Goal: Task Accomplishment & Management: Complete application form

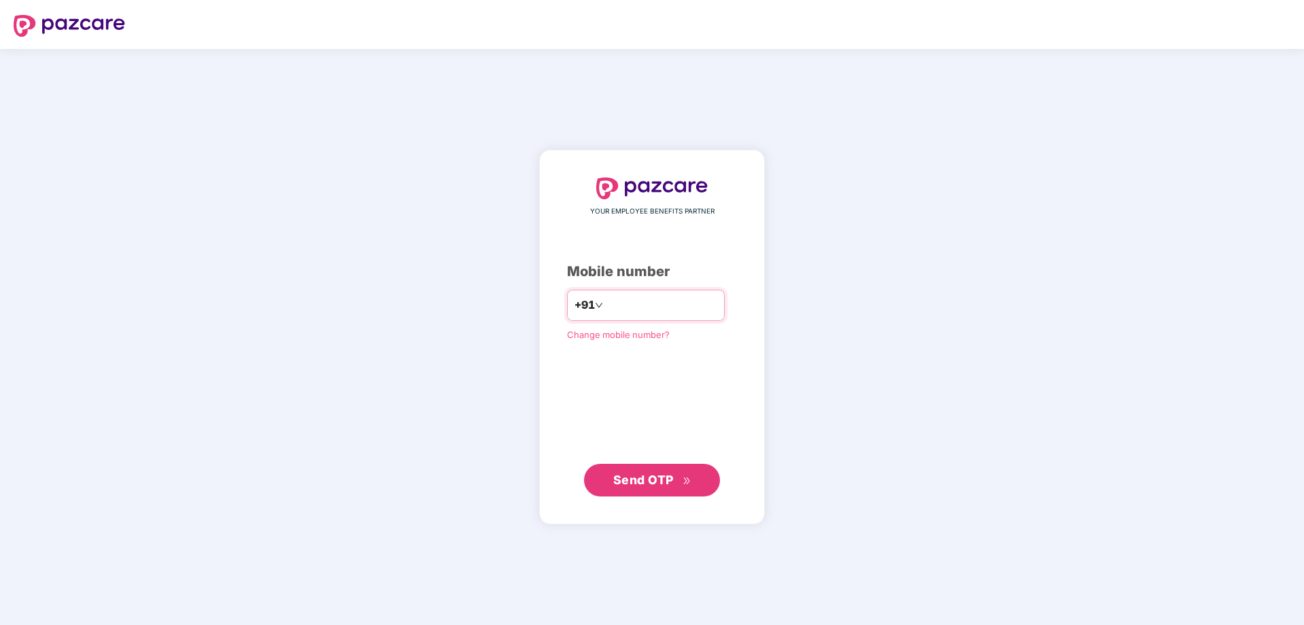
click at [650, 305] on input "number" at bounding box center [661, 305] width 111 height 22
type input "**********"
click at [1010, 449] on div "**********" at bounding box center [652, 337] width 1304 height 576
click at [662, 486] on span "Send OTP" at bounding box center [643, 479] width 60 height 14
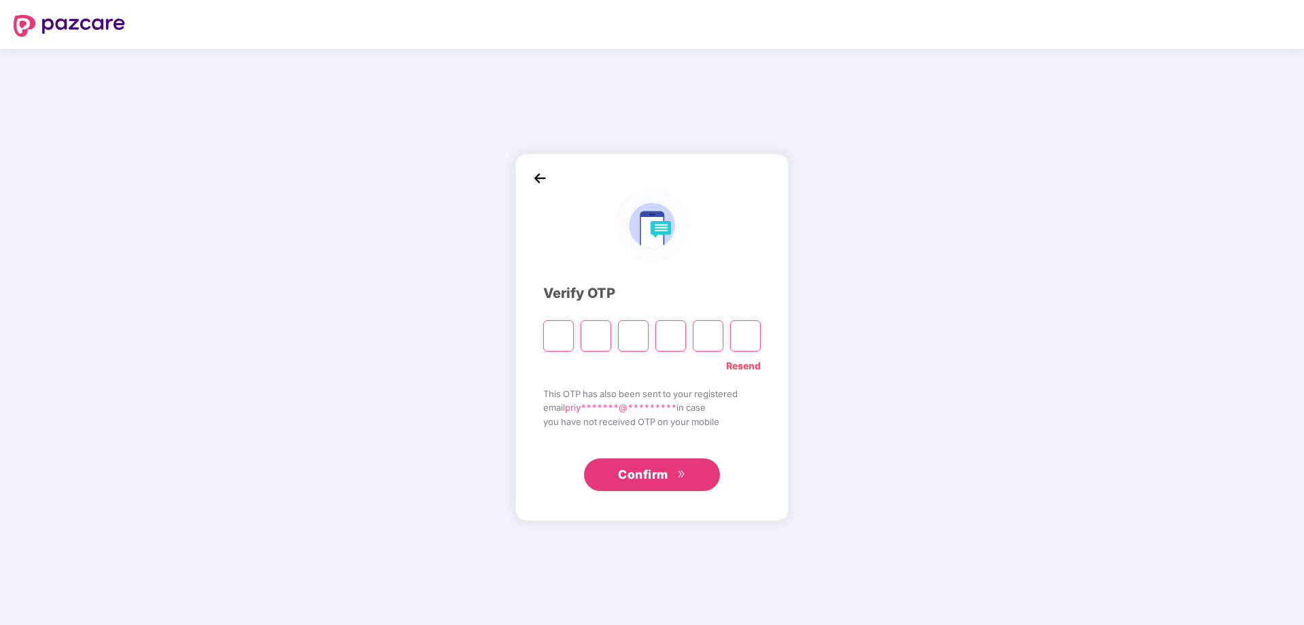
type input "*"
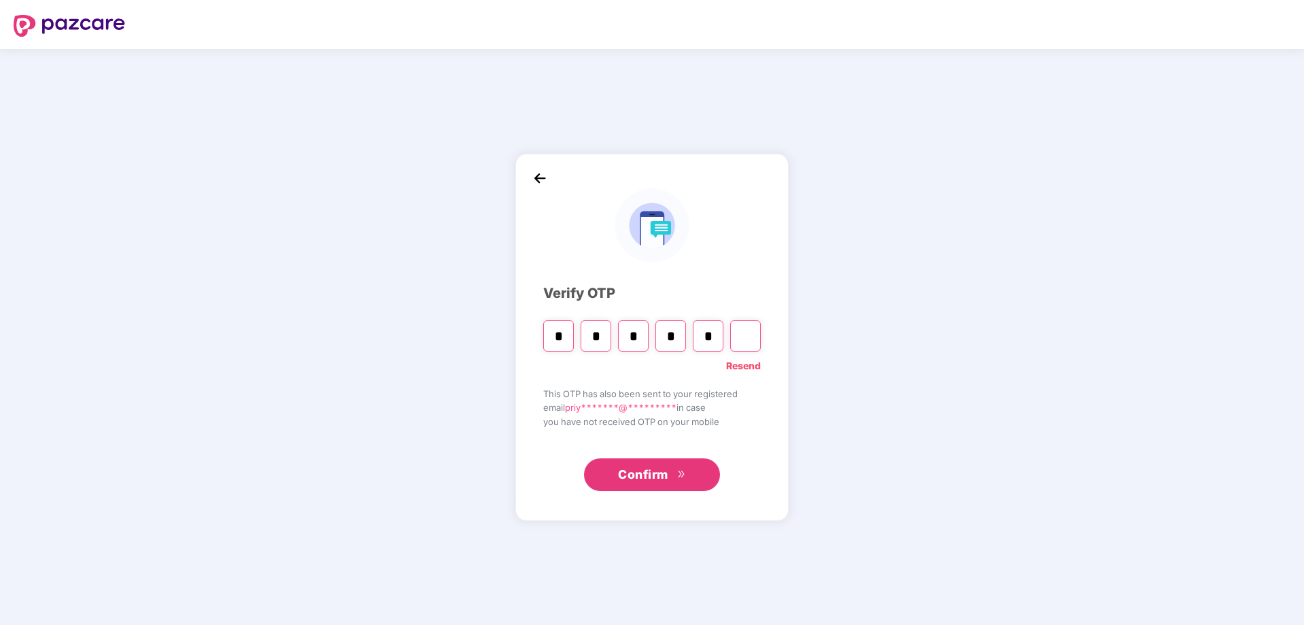
type input "*"
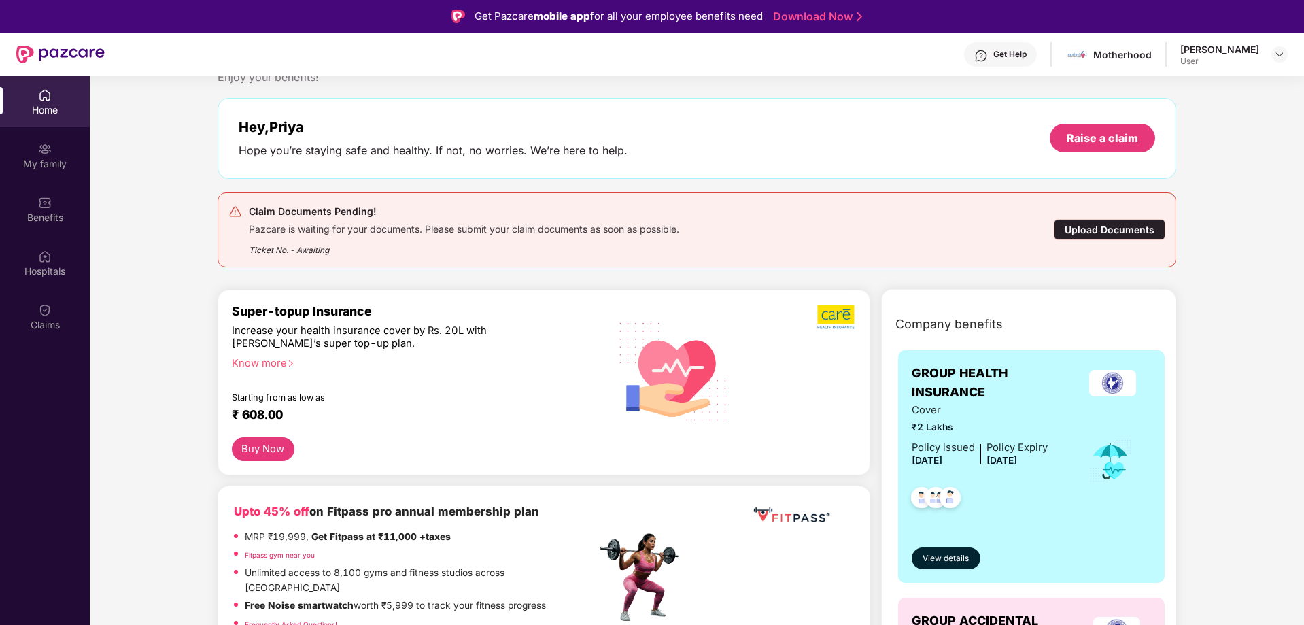
scroll to position [272, 0]
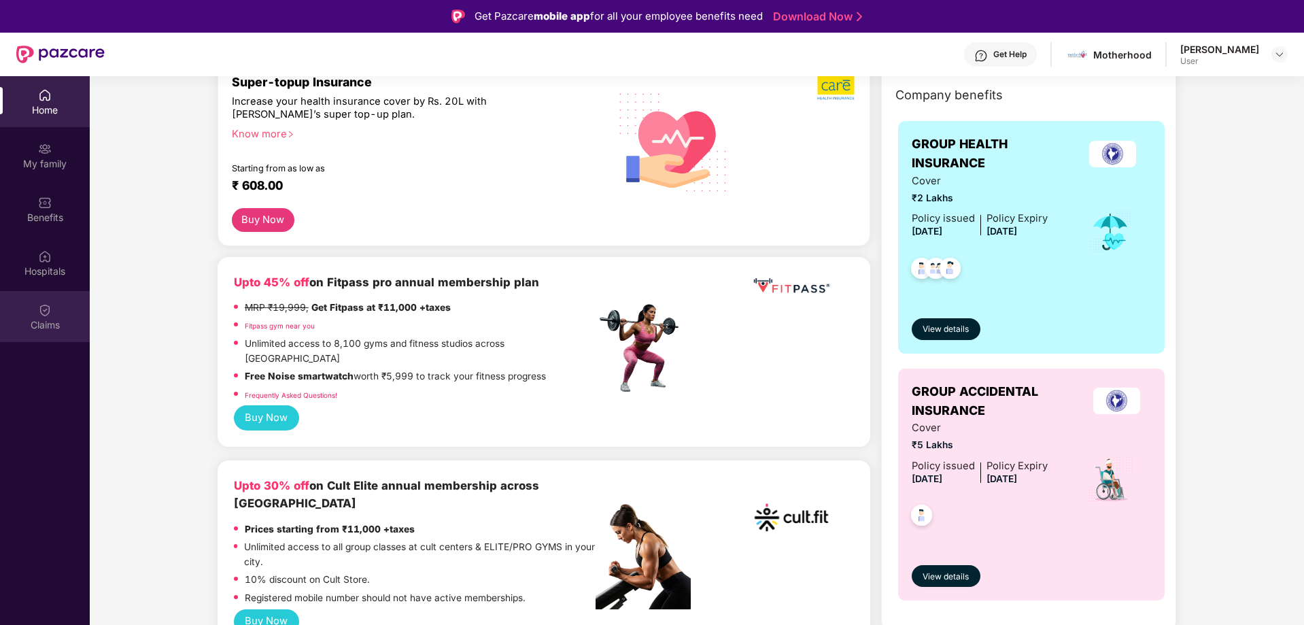
click at [50, 314] on img at bounding box center [45, 310] width 14 height 14
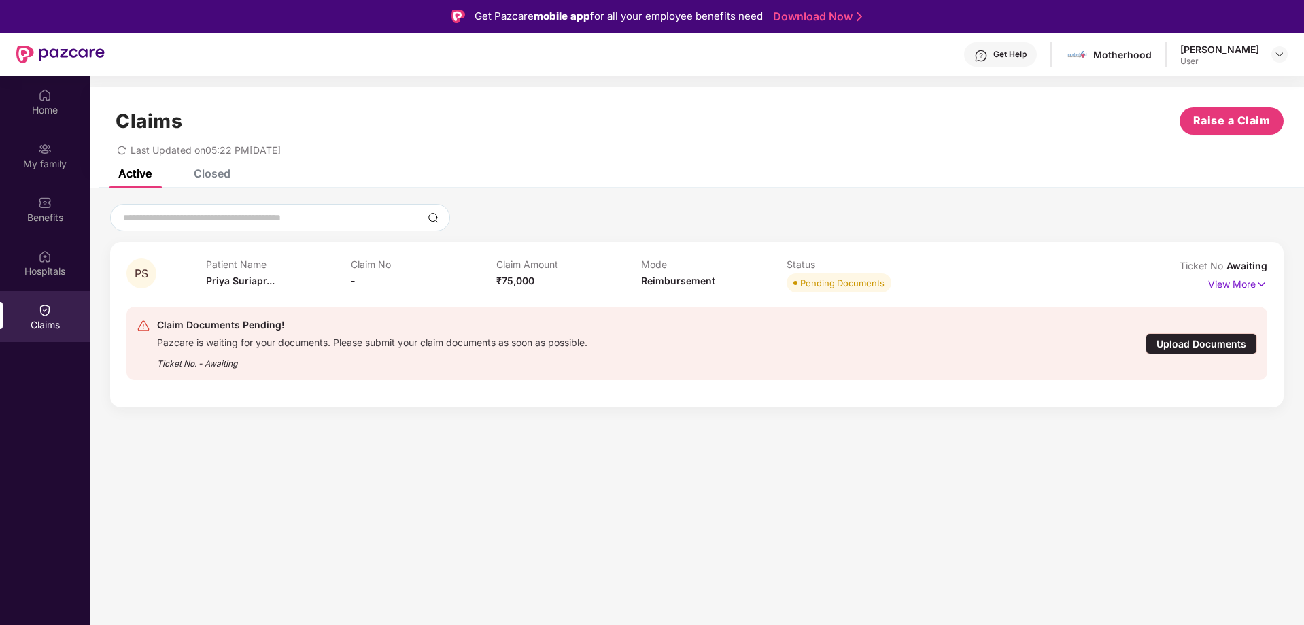
click at [703, 536] on section "Claims Raise a Claim Last Updated on 05:22 PM, 08 Sep 2025 Active Closed PS Pat…" at bounding box center [697, 388] width 1214 height 625
click at [1188, 339] on div "Upload Documents" at bounding box center [1200, 343] width 111 height 21
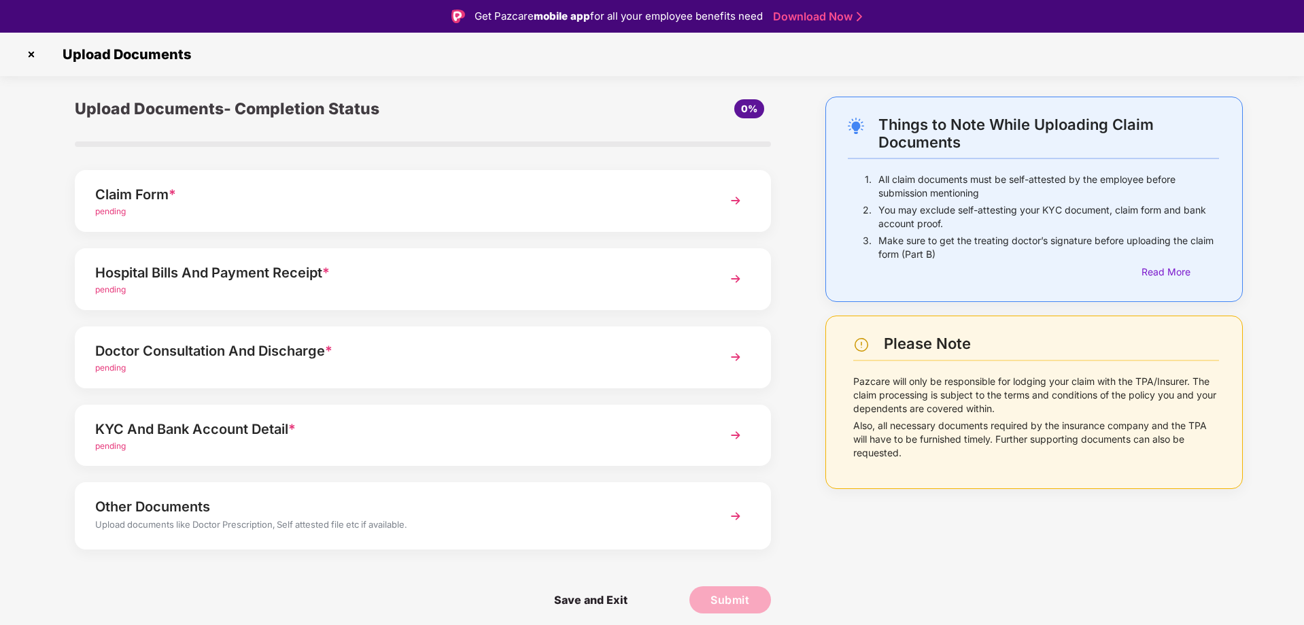
click at [107, 210] on span "pending" at bounding box center [110, 211] width 31 height 10
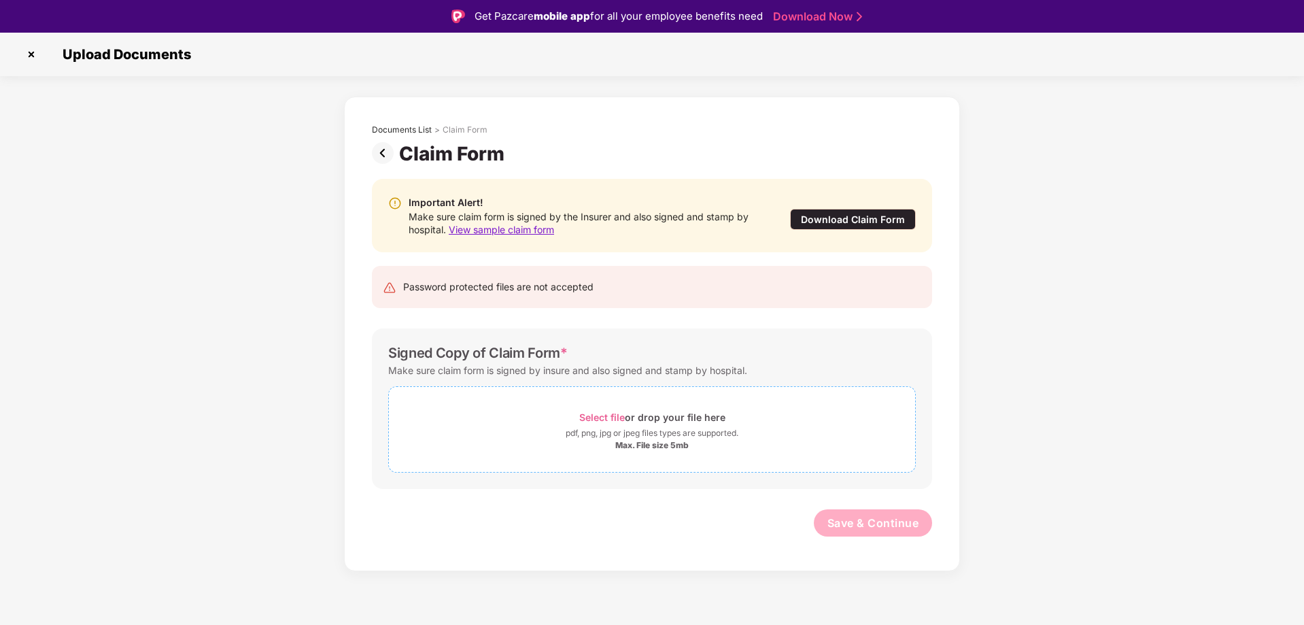
click at [600, 414] on span "Select file" at bounding box center [602, 417] width 46 height 12
click at [611, 414] on span "Select file" at bounding box center [602, 417] width 46 height 12
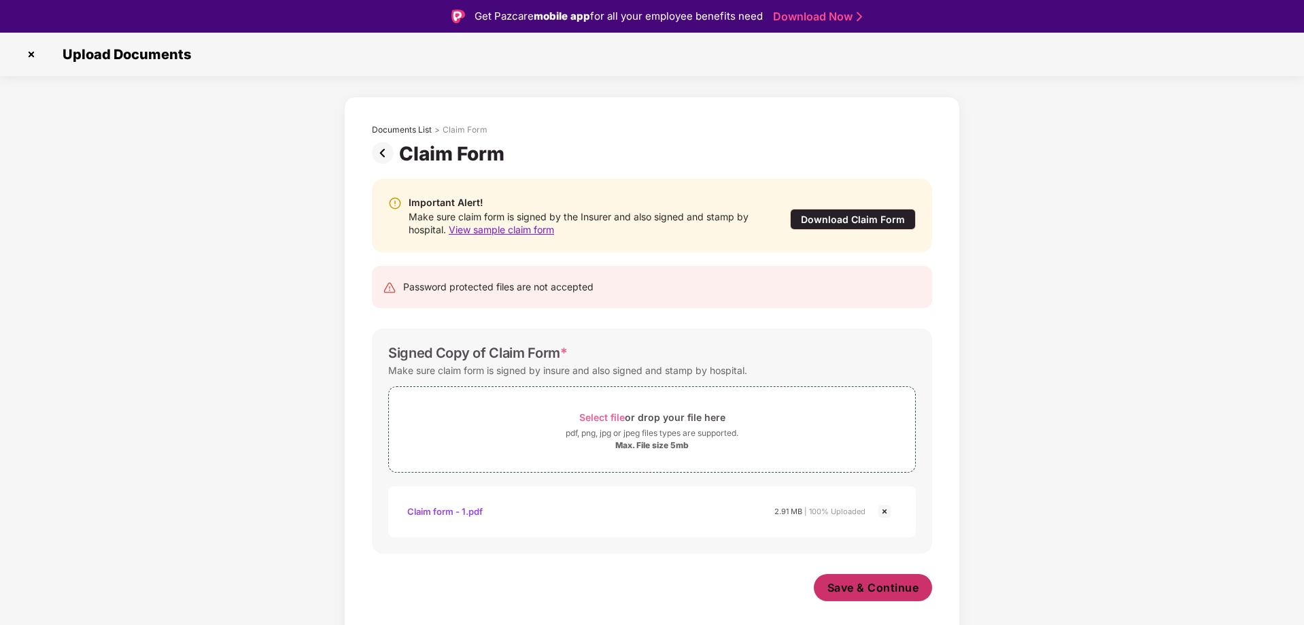
click at [877, 582] on span "Save & Continue" at bounding box center [873, 587] width 92 height 15
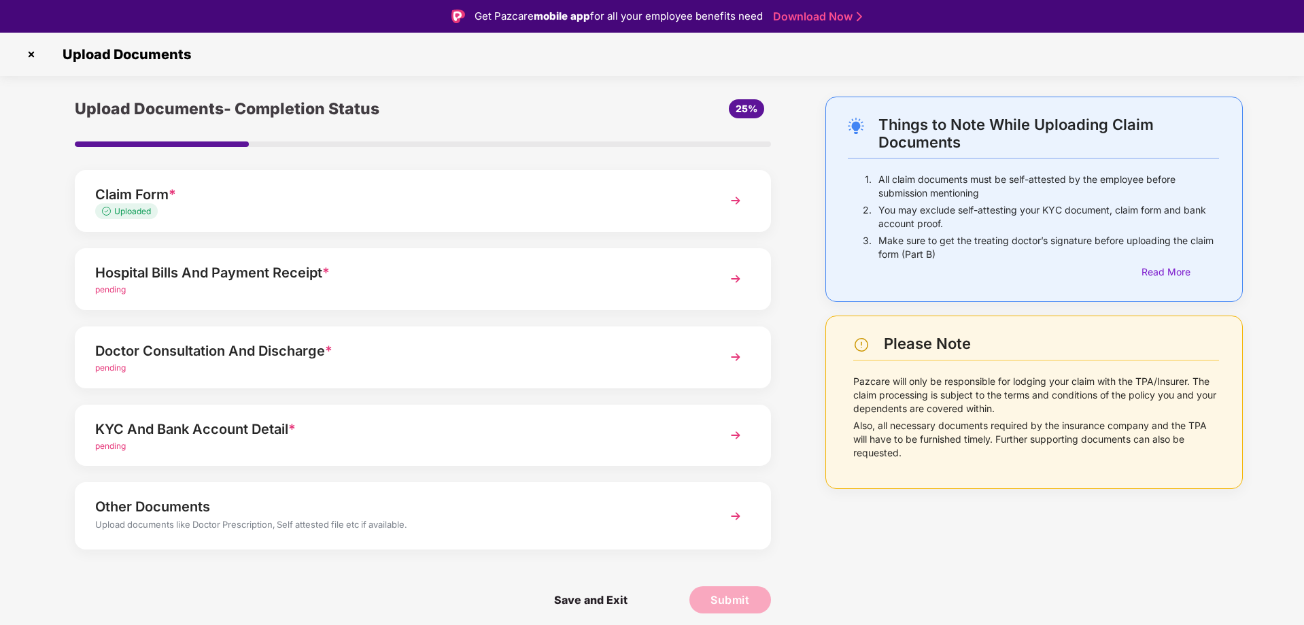
click at [103, 288] on span "pending" at bounding box center [110, 289] width 31 height 10
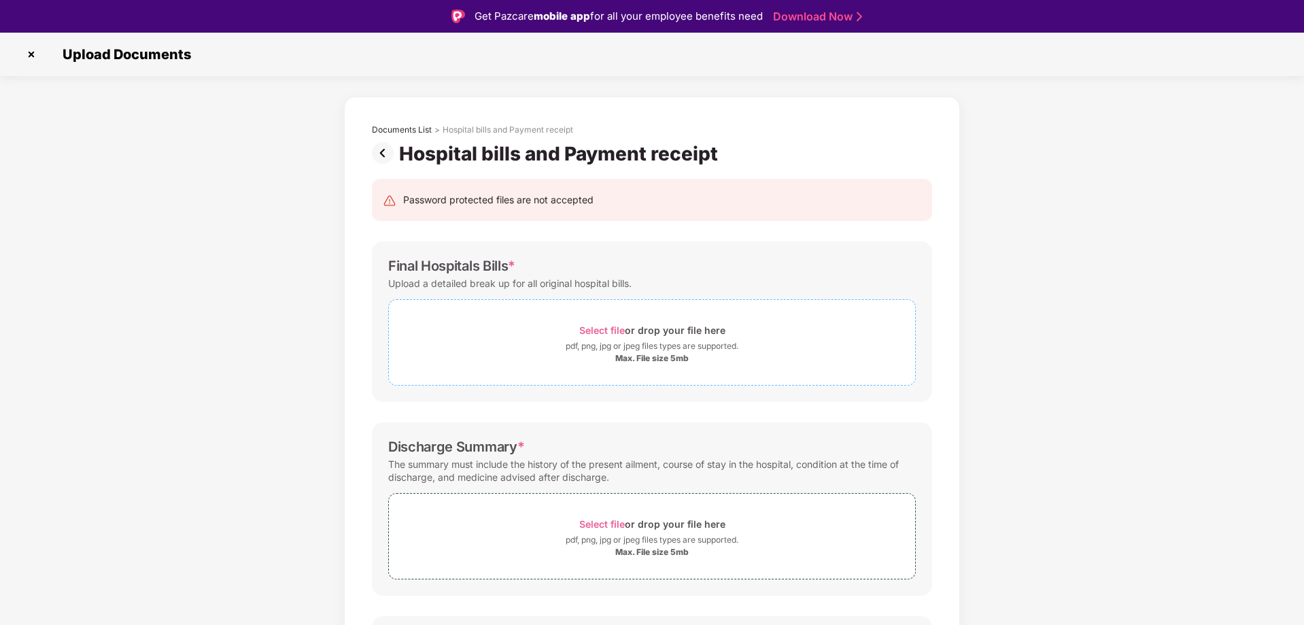
click at [595, 330] on span "Select file" at bounding box center [602, 330] width 46 height 12
click at [589, 332] on span "Select file" at bounding box center [602, 330] width 46 height 12
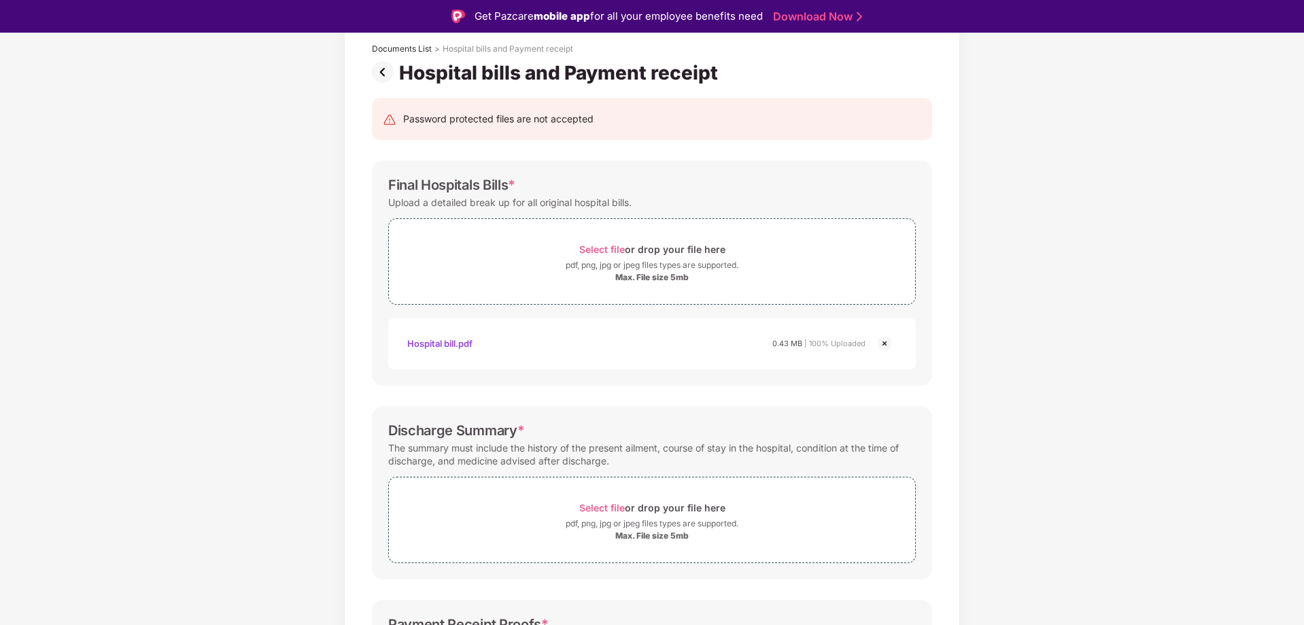
scroll to position [266, 0]
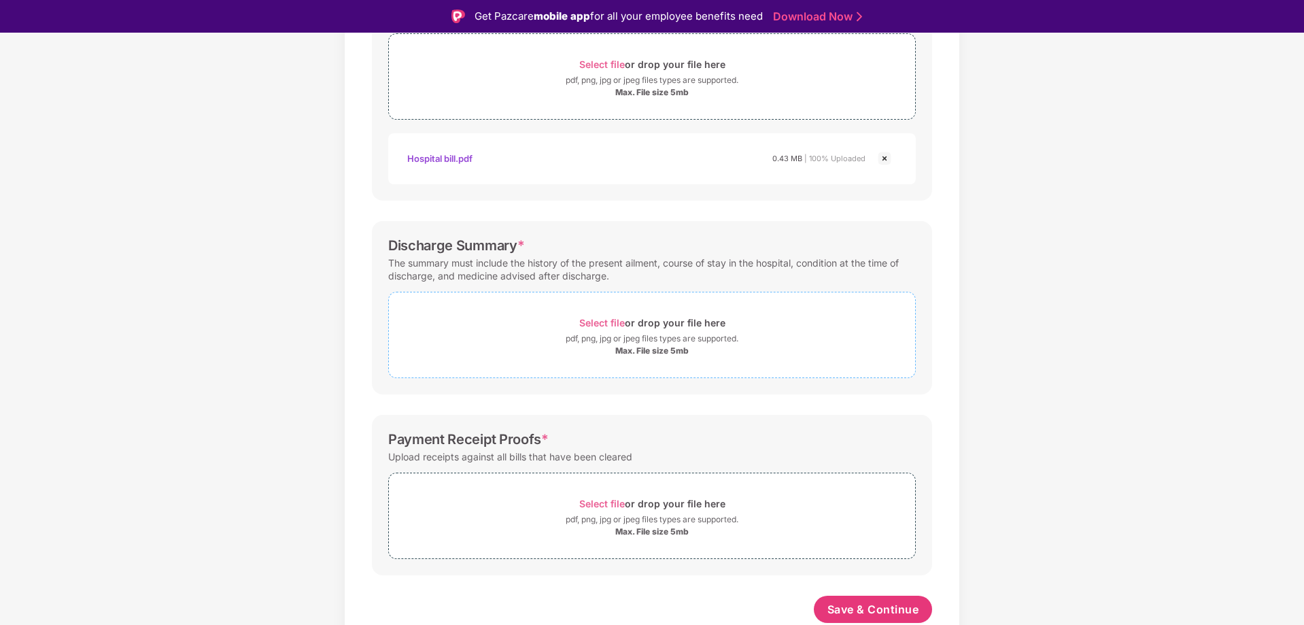
click at [603, 324] on span "Select file" at bounding box center [602, 323] width 46 height 12
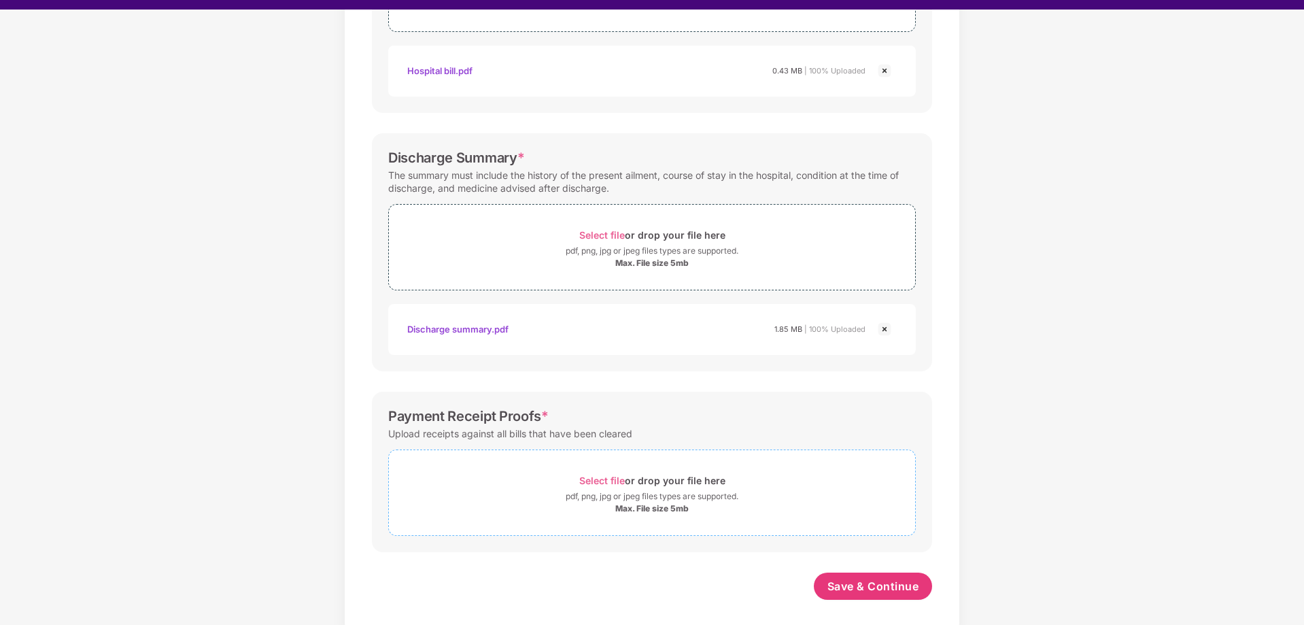
scroll to position [33, 0]
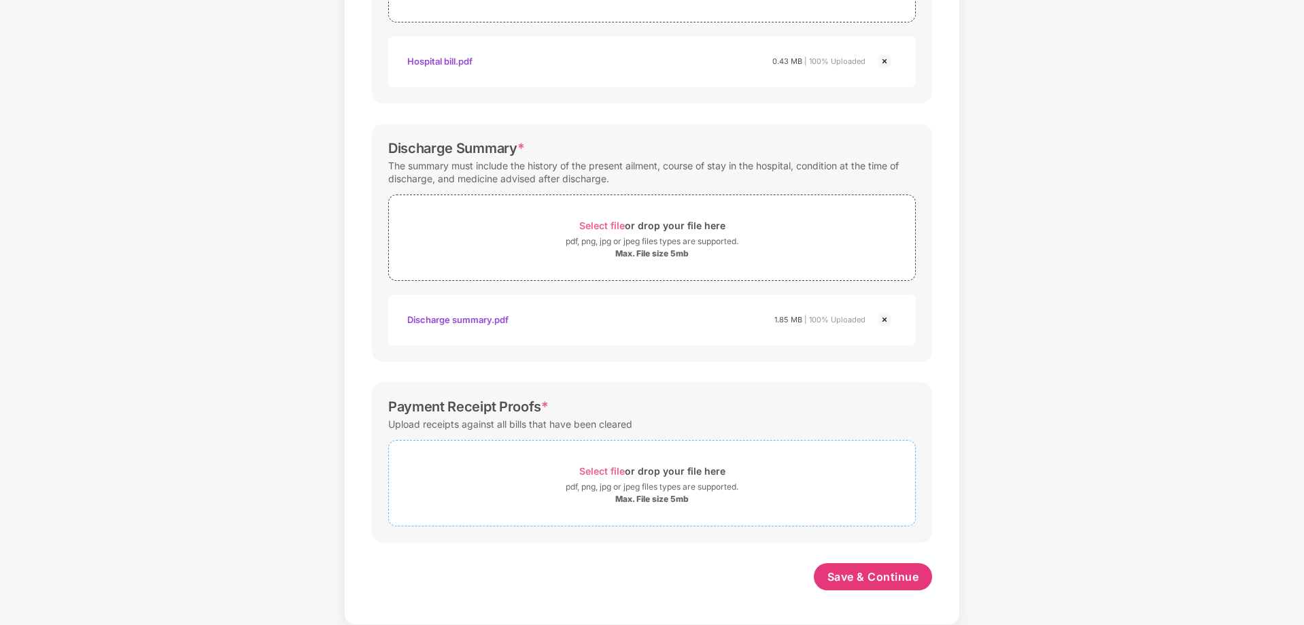
click at [610, 468] on span "Select file" at bounding box center [602, 471] width 46 height 12
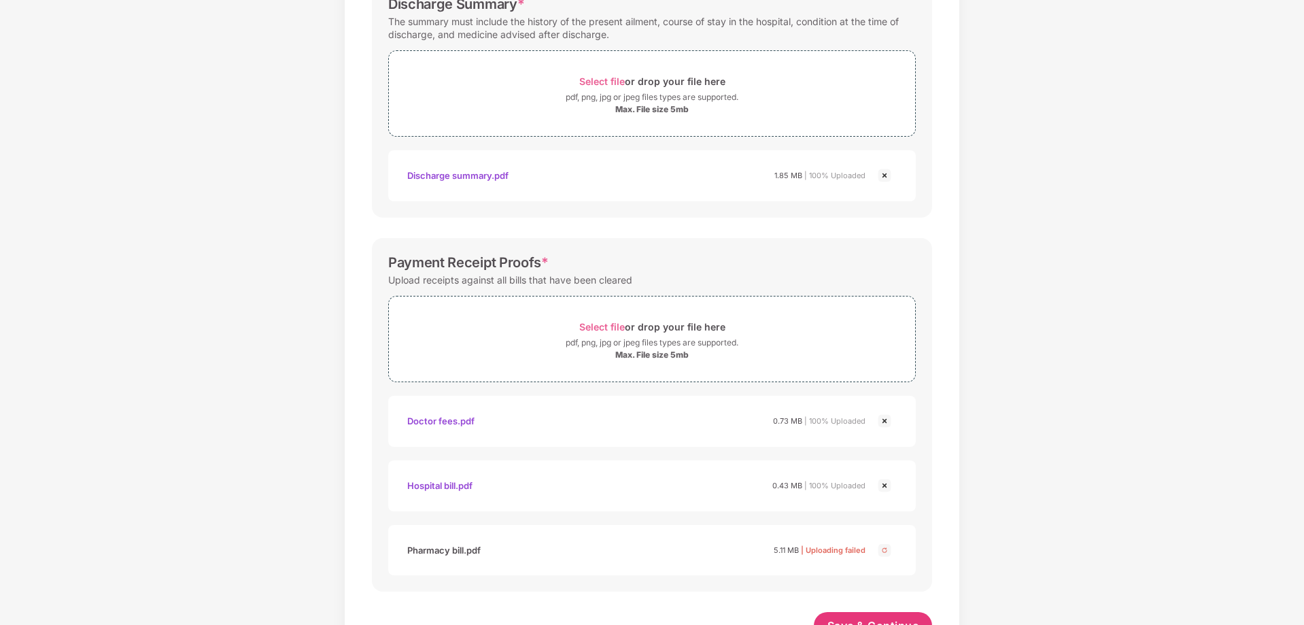
scroll to position [523, 0]
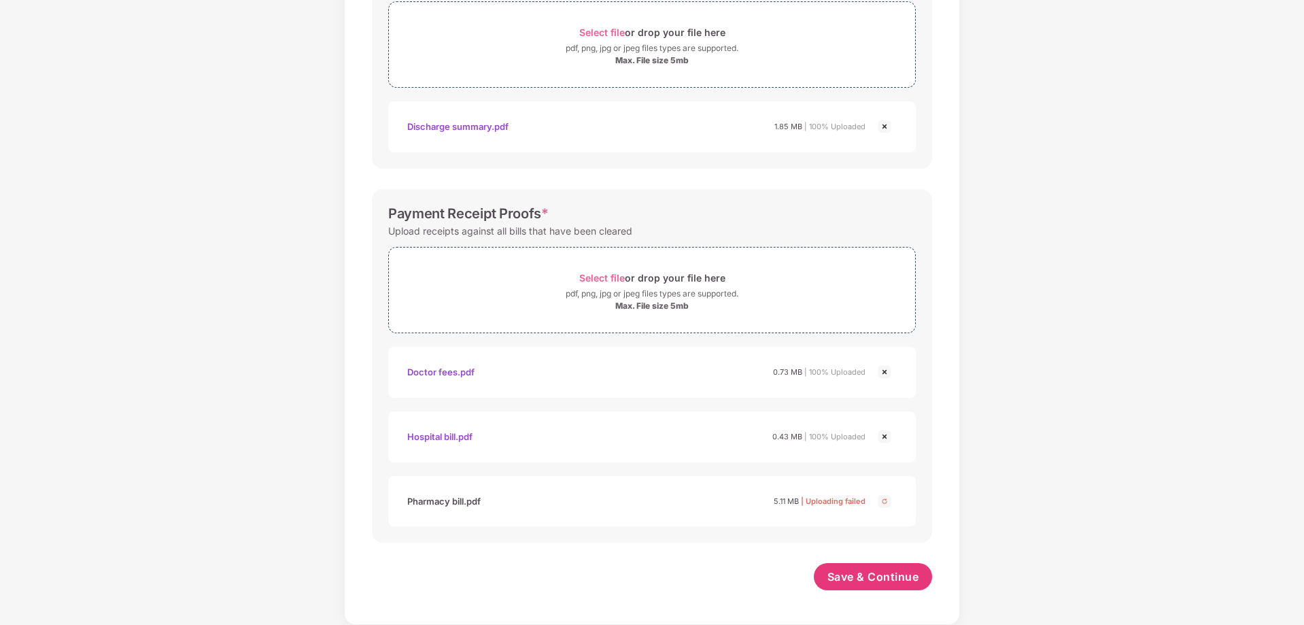
click at [885, 504] on img at bounding box center [884, 501] width 16 height 16
click at [593, 278] on span "Select file" at bounding box center [602, 278] width 46 height 12
click at [838, 576] on span "Save & Continue" at bounding box center [873, 577] width 92 height 15
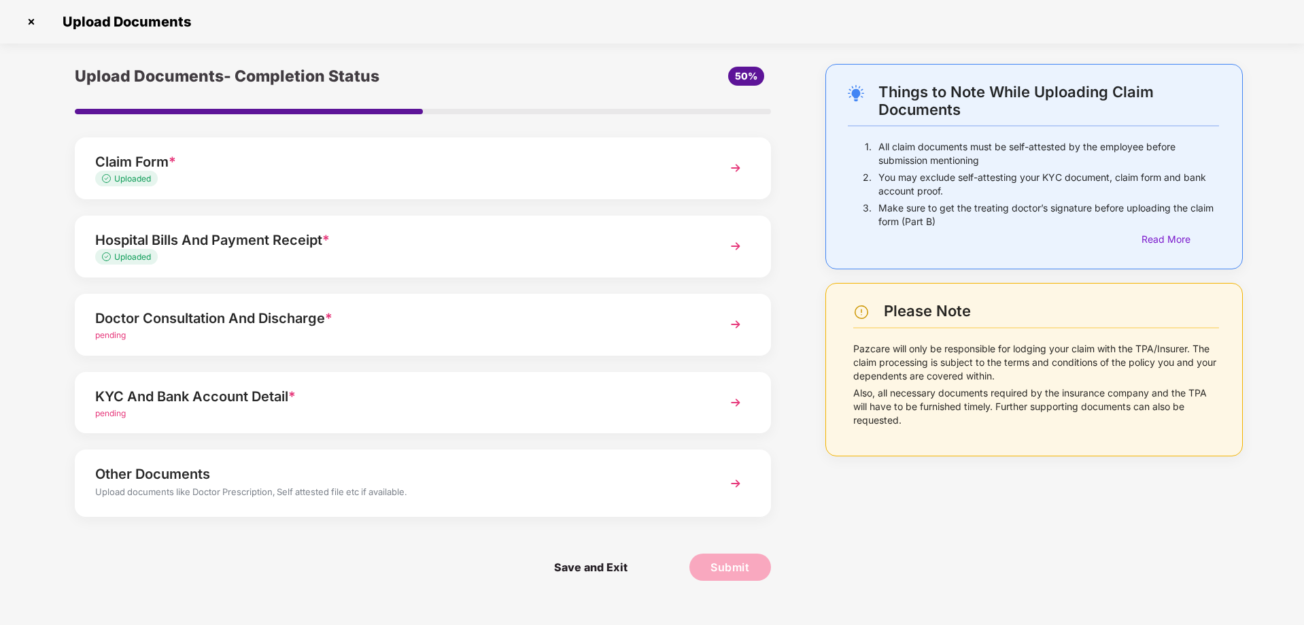
click at [735, 323] on img at bounding box center [735, 324] width 24 height 24
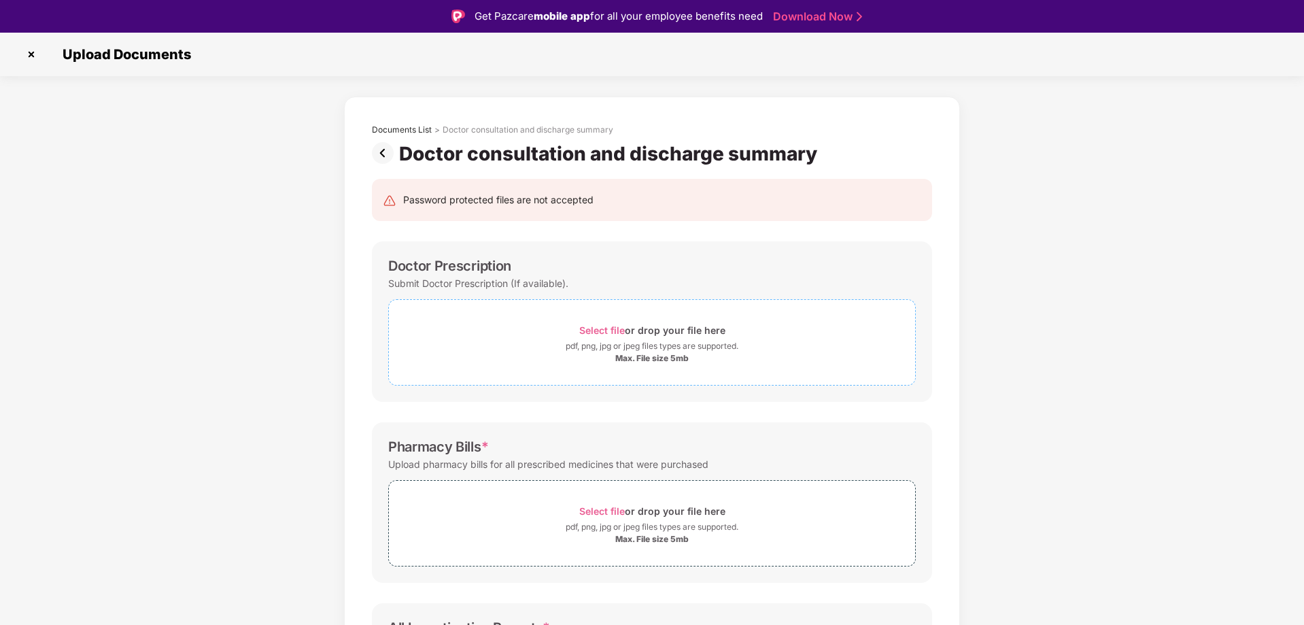
click at [589, 326] on span "Select file" at bounding box center [602, 330] width 46 height 12
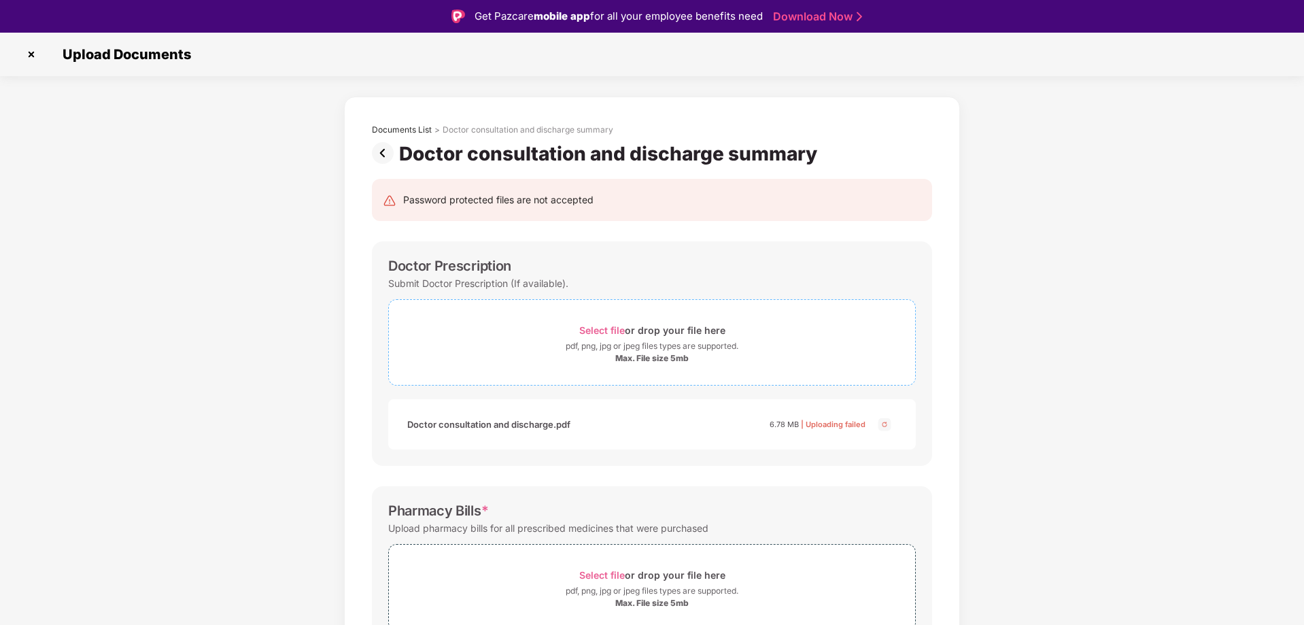
click at [610, 330] on span "Select file" at bounding box center [602, 330] width 46 height 12
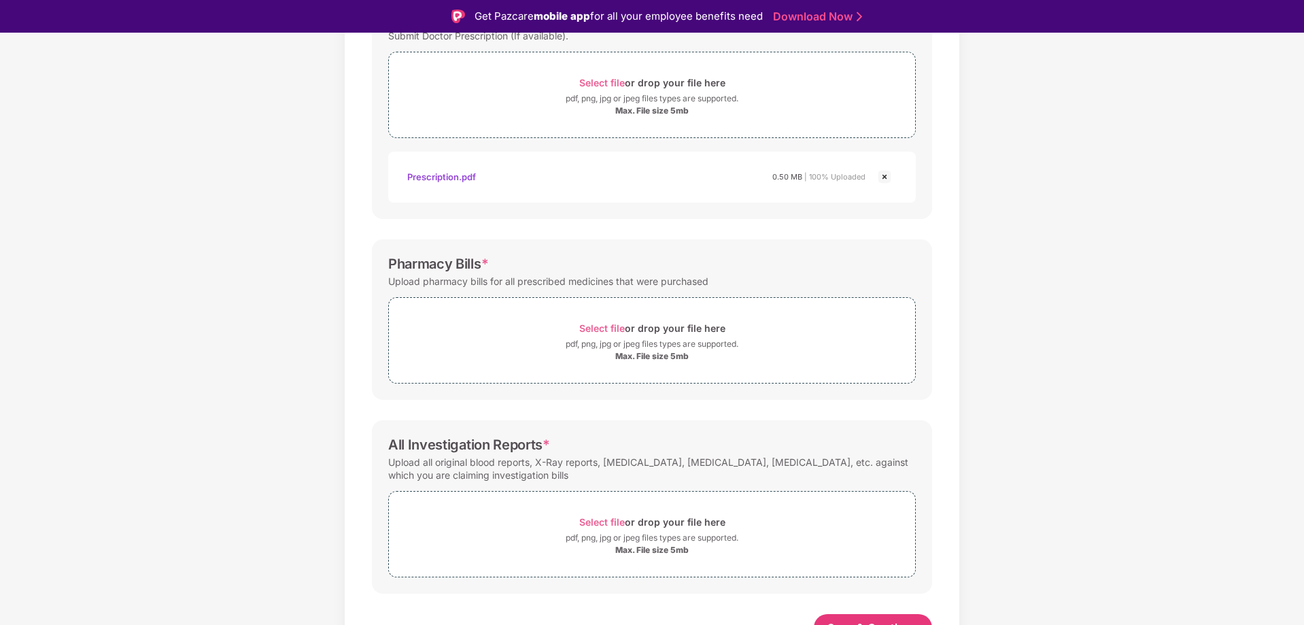
scroll to position [266, 0]
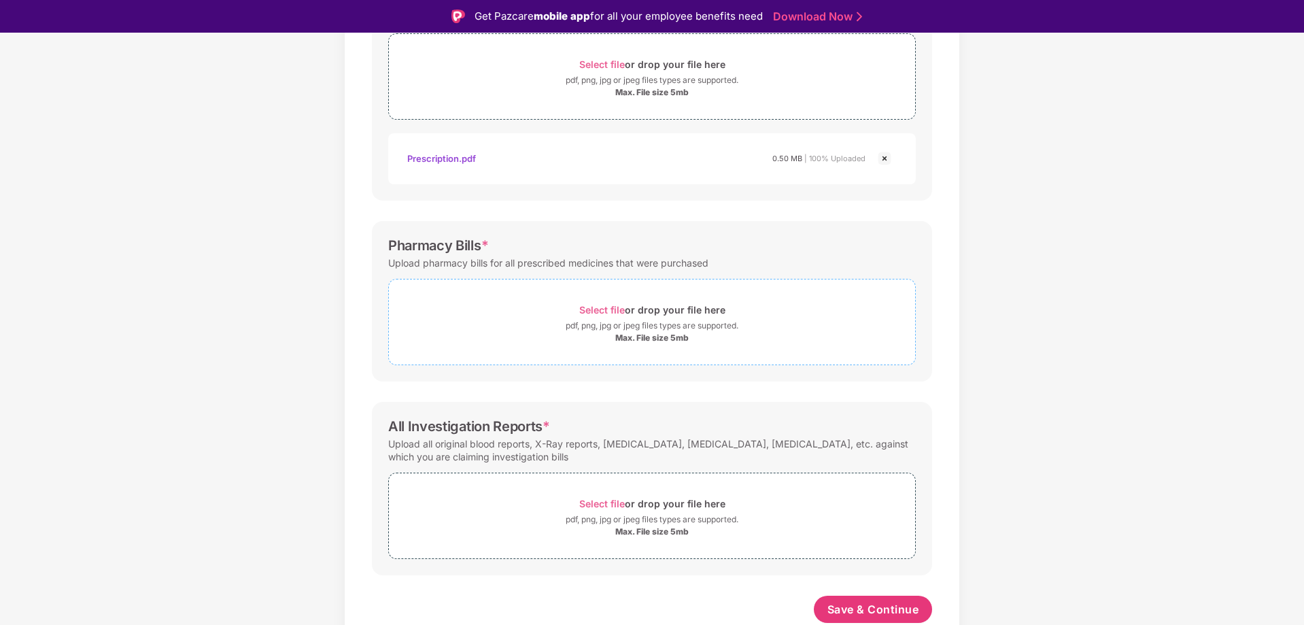
click at [593, 311] on span "Select file" at bounding box center [602, 310] width 46 height 12
click at [605, 305] on span "Select file" at bounding box center [602, 310] width 46 height 12
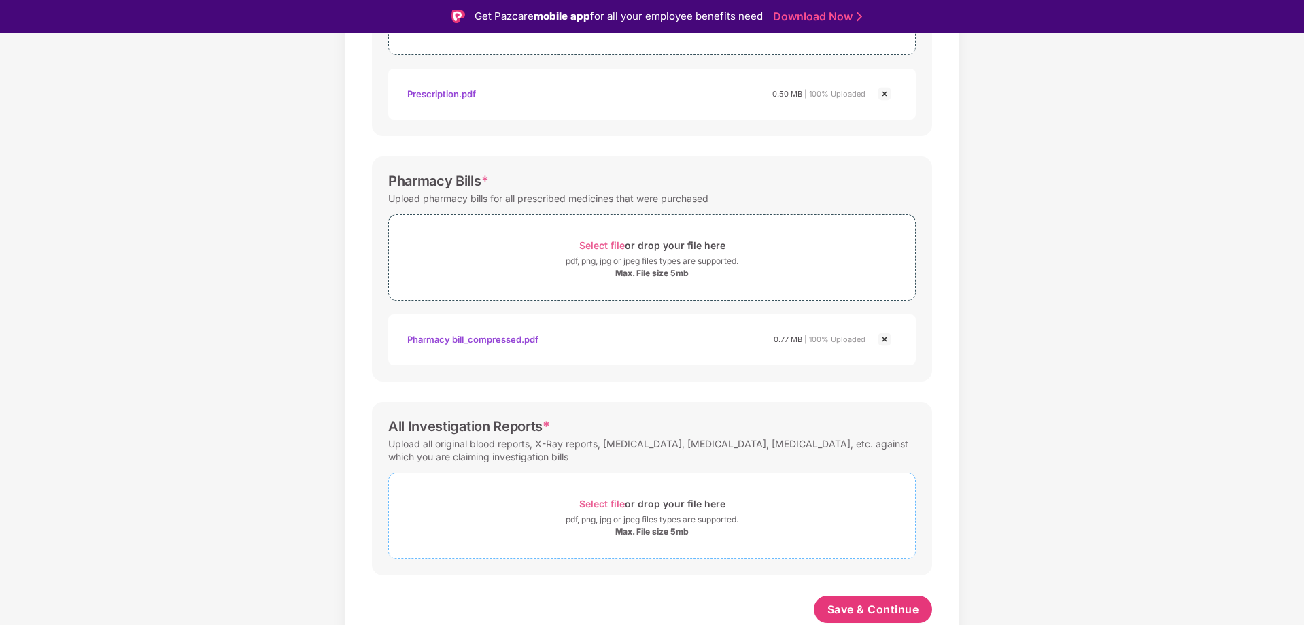
click at [607, 504] on span "Select file" at bounding box center [602, 504] width 46 height 12
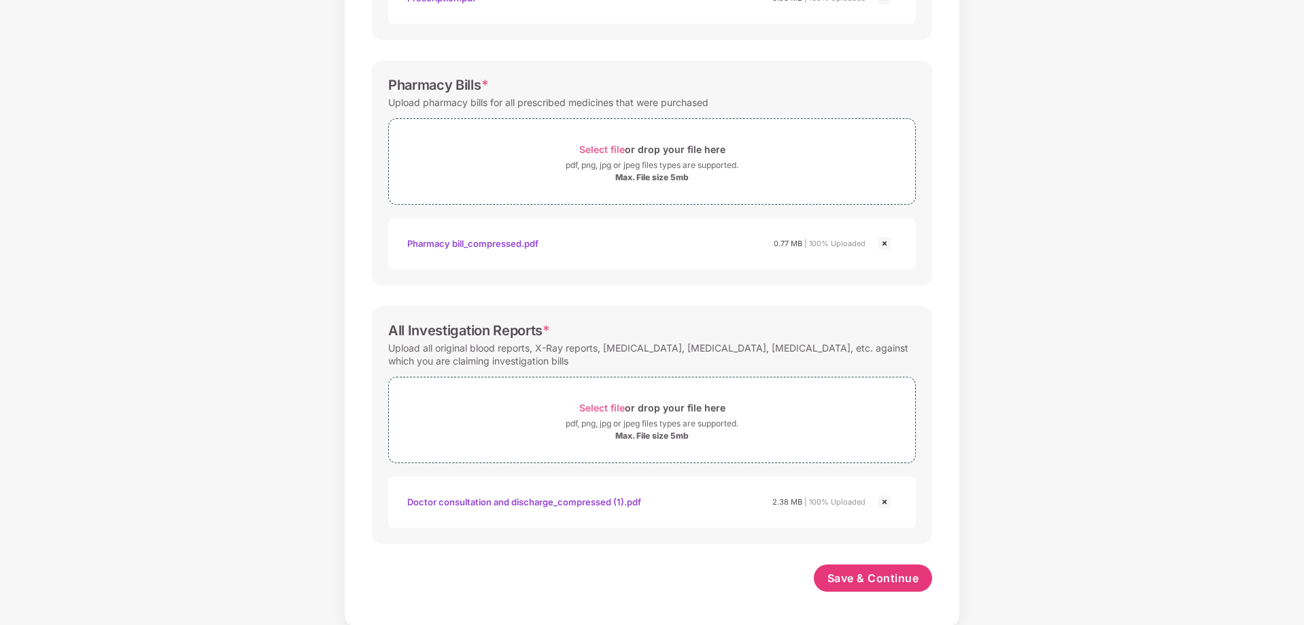
scroll to position [395, 0]
click at [833, 573] on span "Save & Continue" at bounding box center [873, 576] width 92 height 15
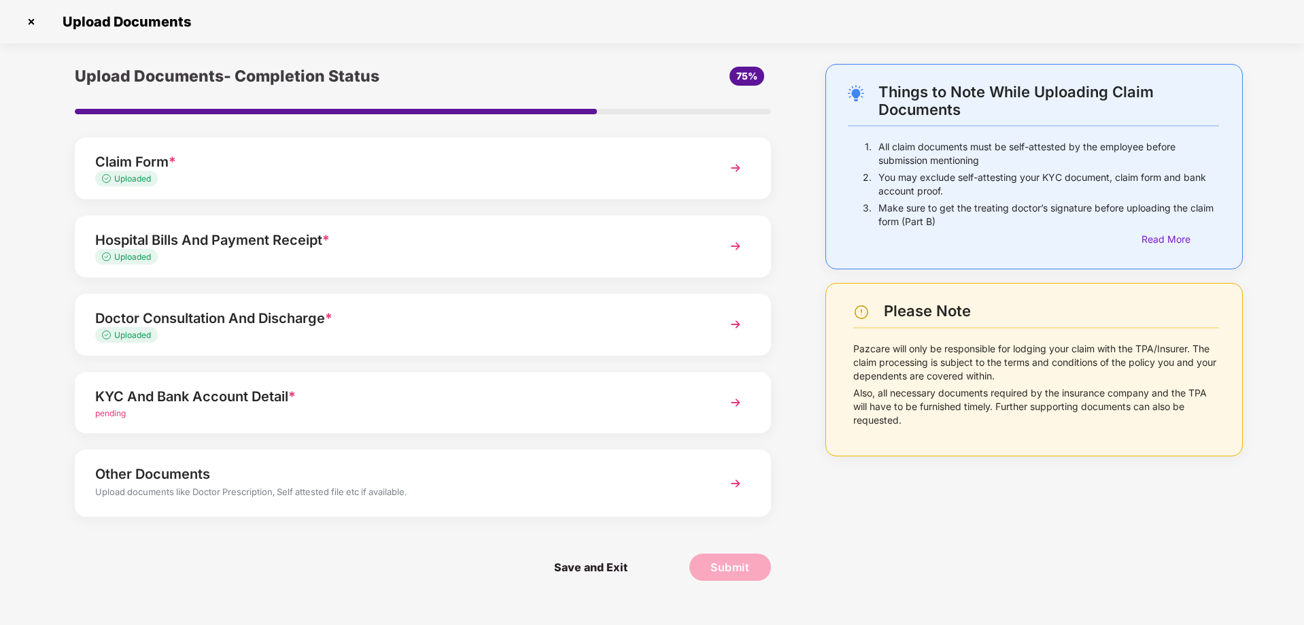
click at [109, 412] on span "pending" at bounding box center [110, 413] width 31 height 10
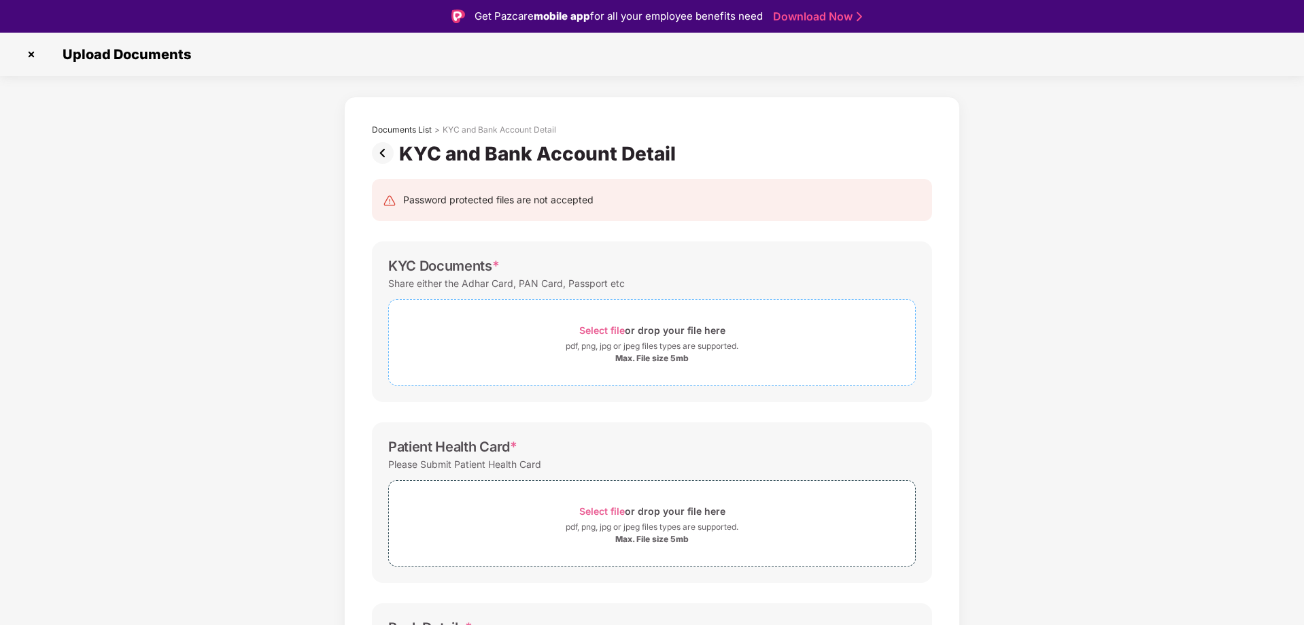
click at [612, 332] on span "Select file" at bounding box center [602, 330] width 46 height 12
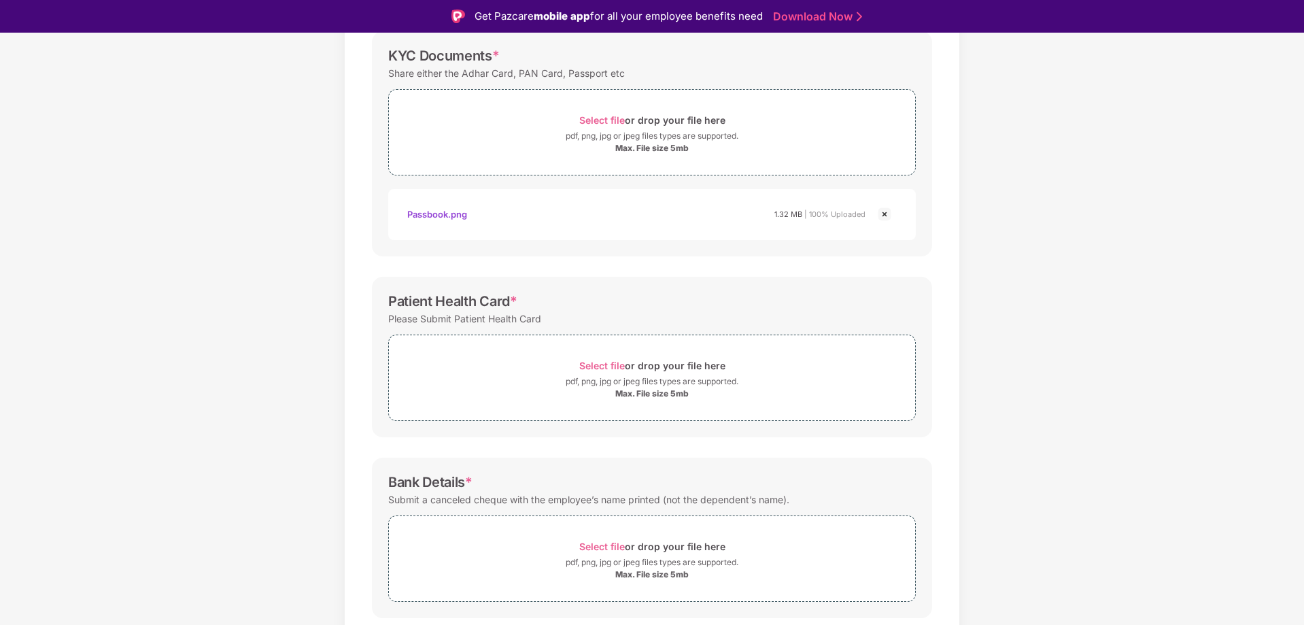
scroll to position [253, 0]
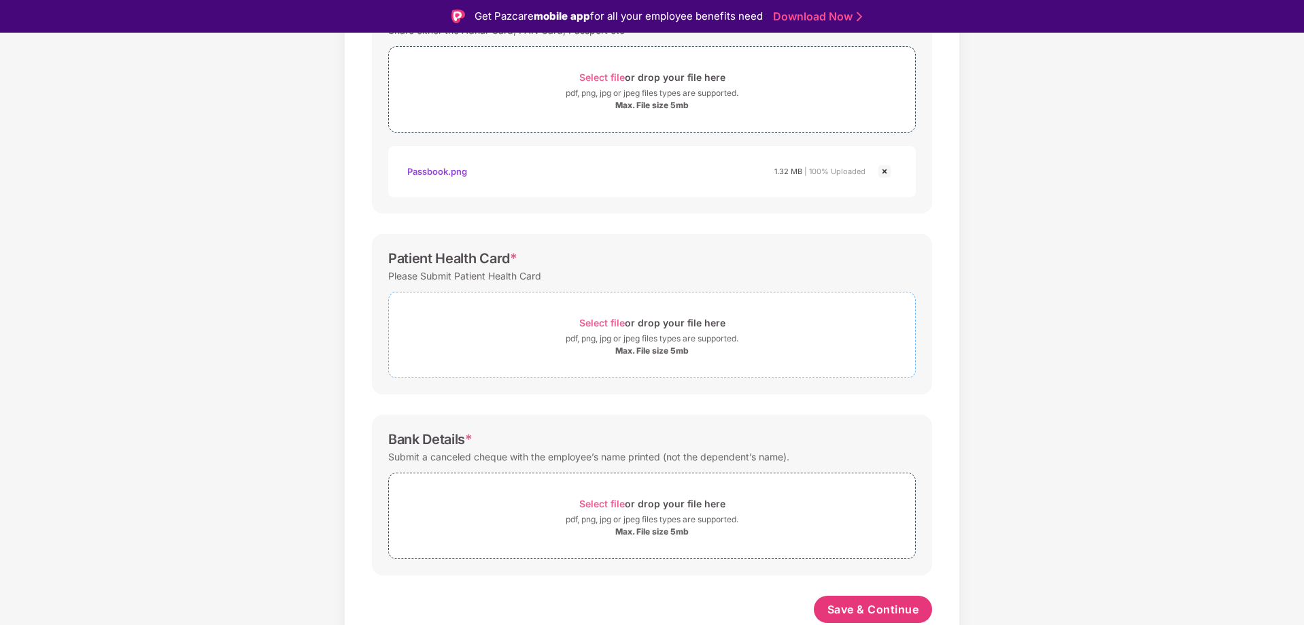
click at [606, 322] on span "Select file" at bounding box center [602, 323] width 46 height 12
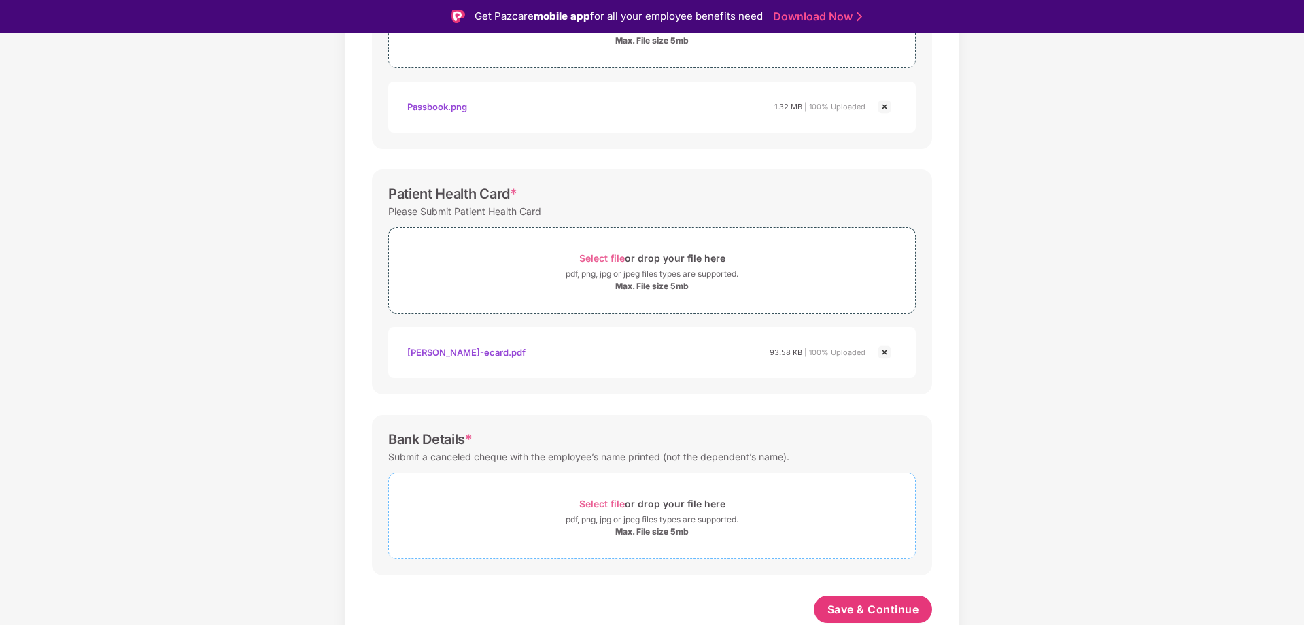
scroll to position [317, 0]
click at [610, 502] on span "Select file" at bounding box center [602, 504] width 46 height 12
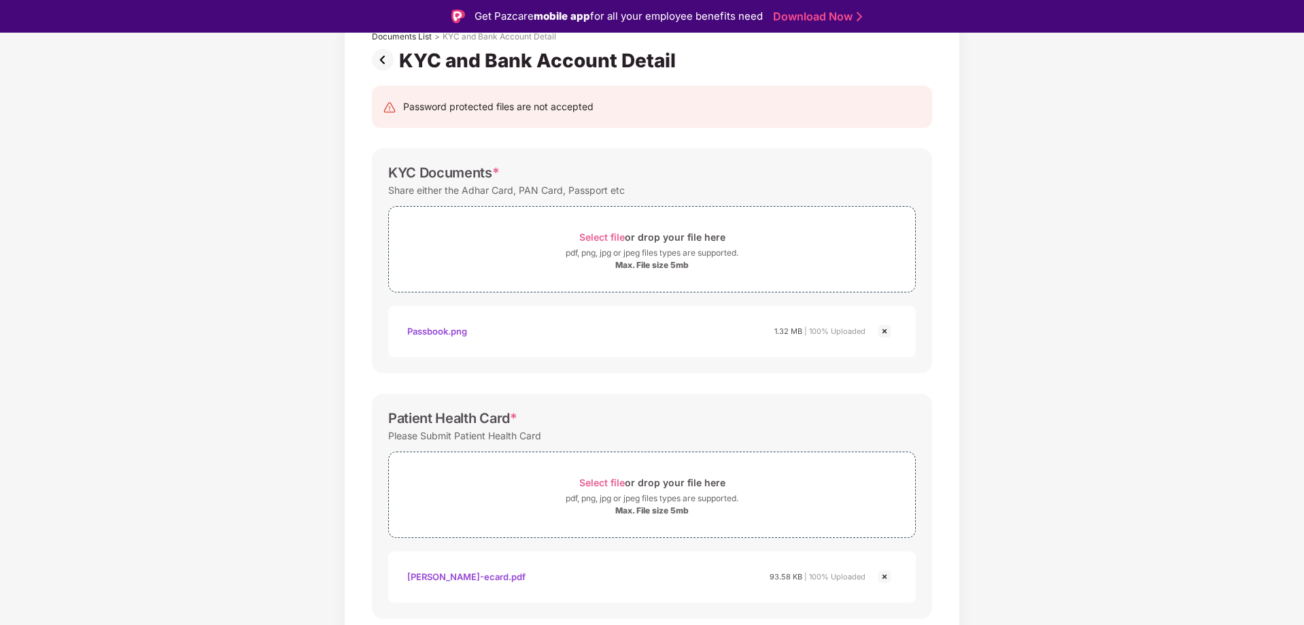
scroll to position [0, 0]
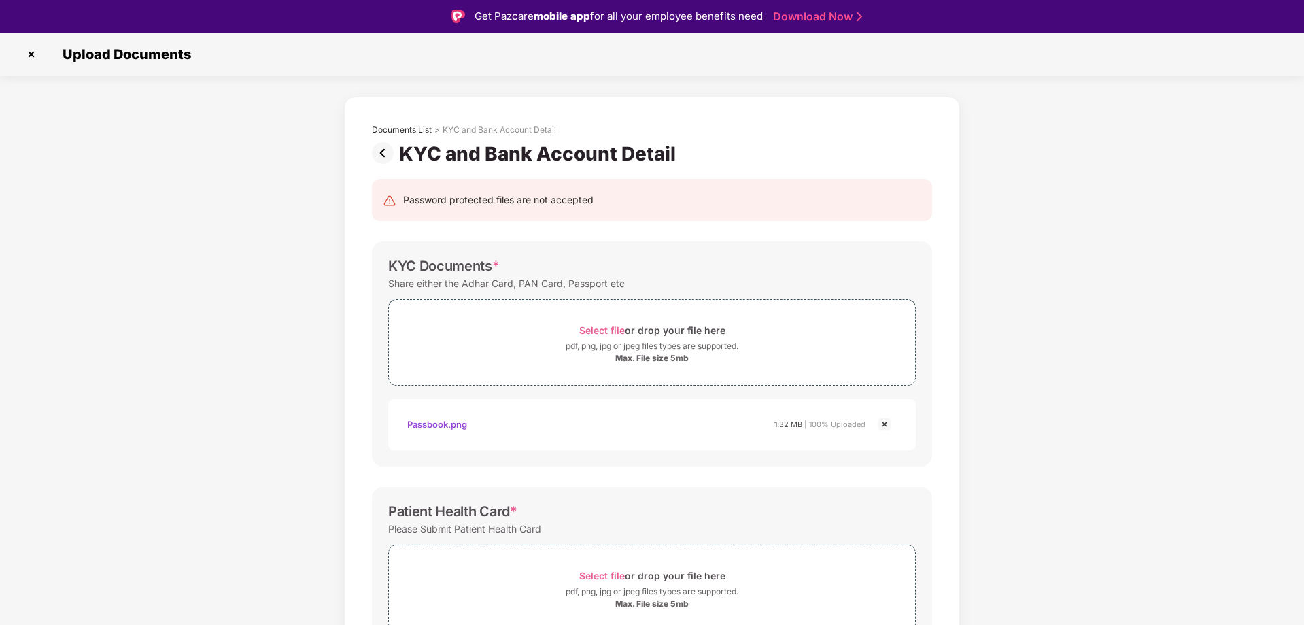
click at [883, 423] on img at bounding box center [884, 424] width 16 height 16
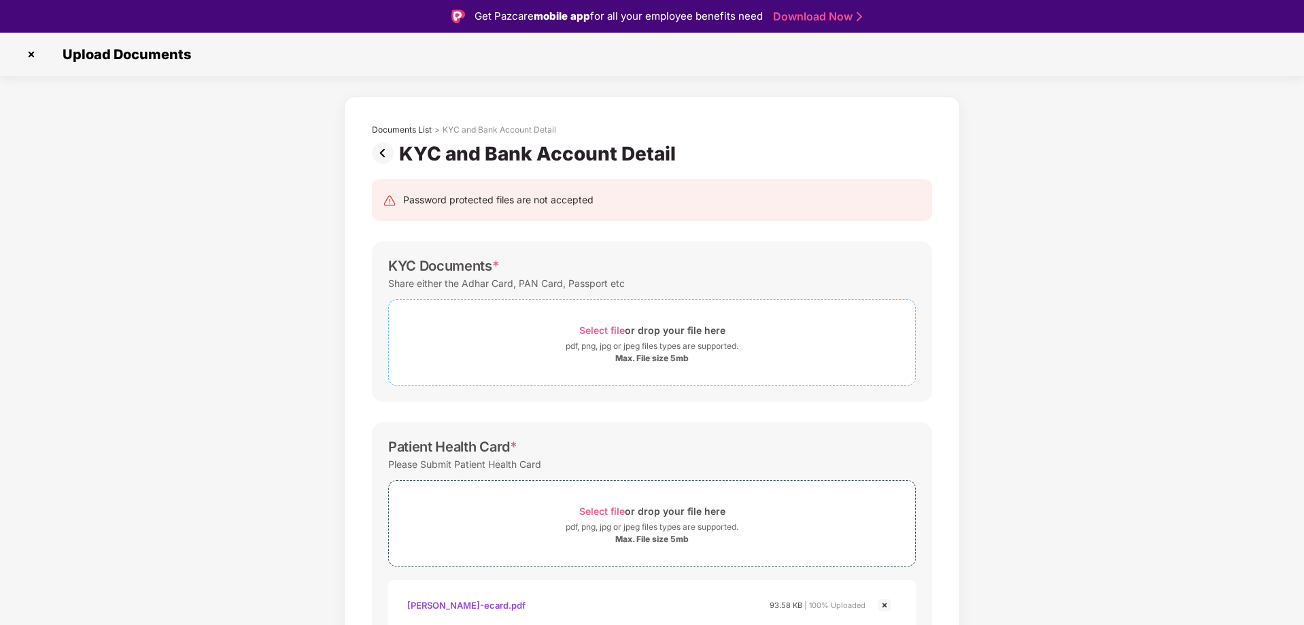
click at [608, 328] on span "Select file" at bounding box center [602, 330] width 46 height 12
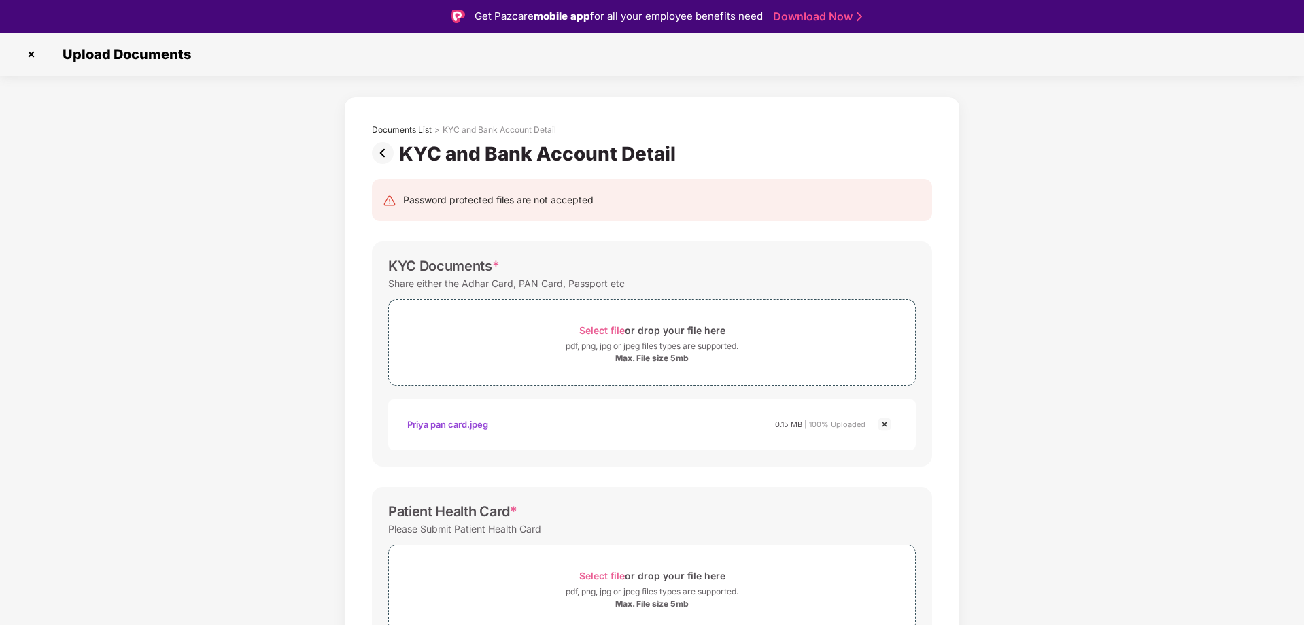
click at [883, 423] on img at bounding box center [884, 424] width 16 height 16
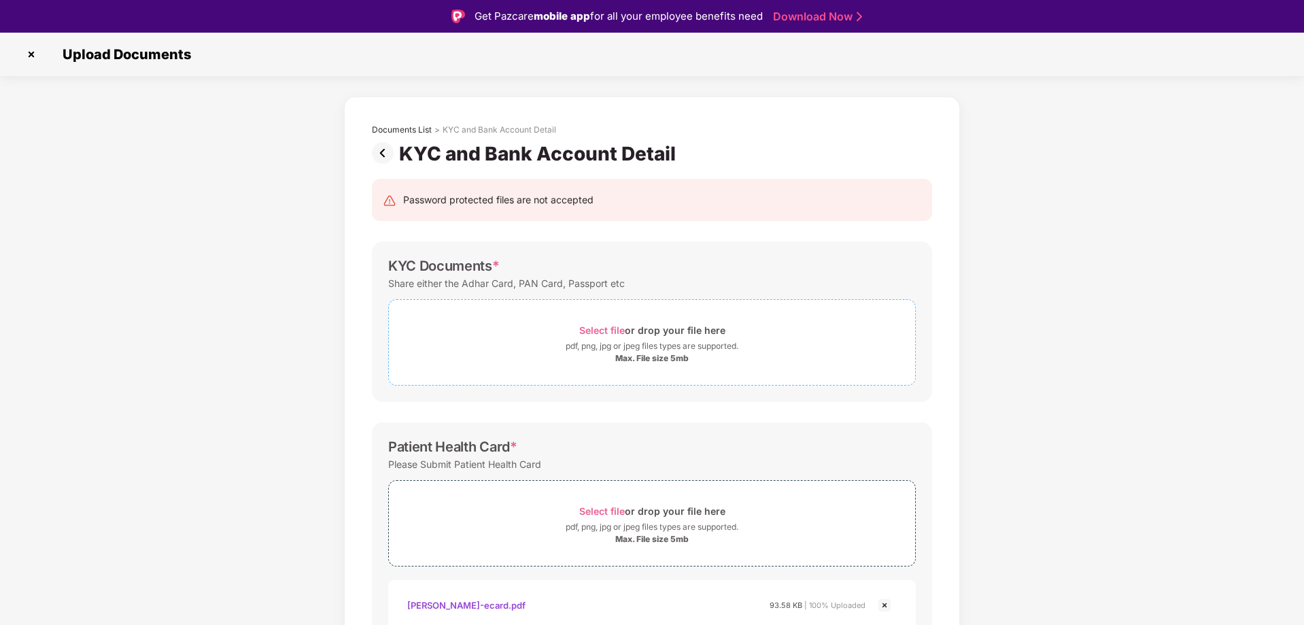
click at [611, 331] on span "Select file" at bounding box center [602, 330] width 46 height 12
click at [612, 326] on span "Select file" at bounding box center [602, 330] width 46 height 12
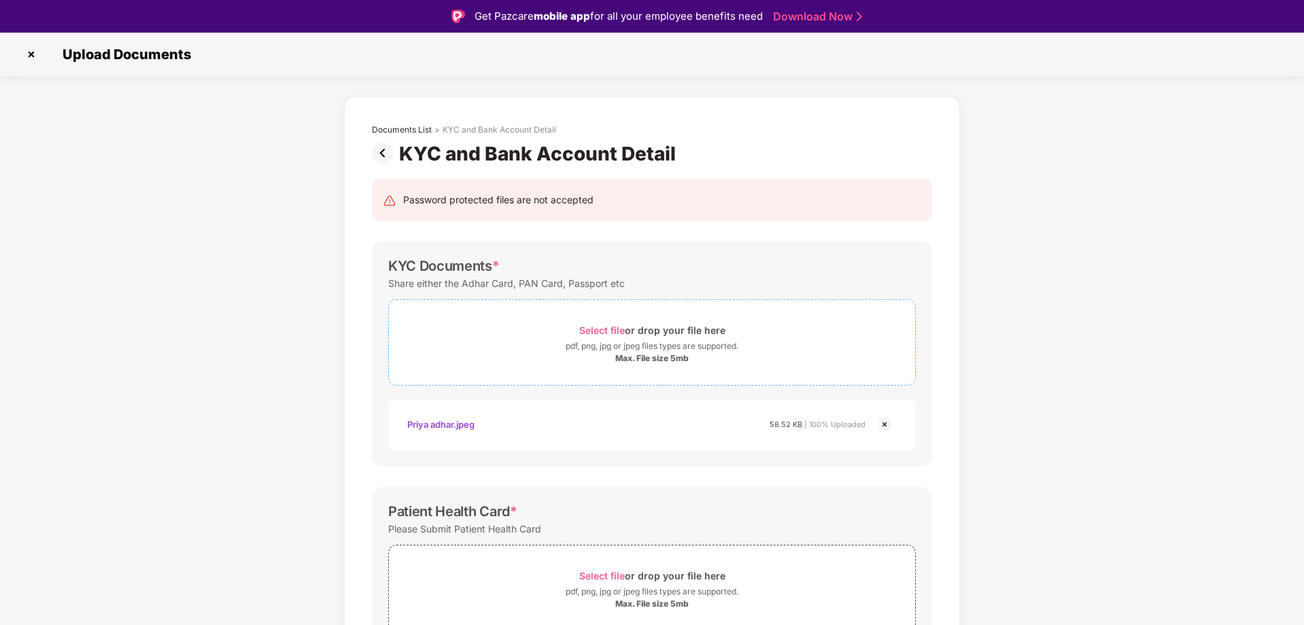
click at [592, 329] on span "Select file" at bounding box center [602, 330] width 46 height 12
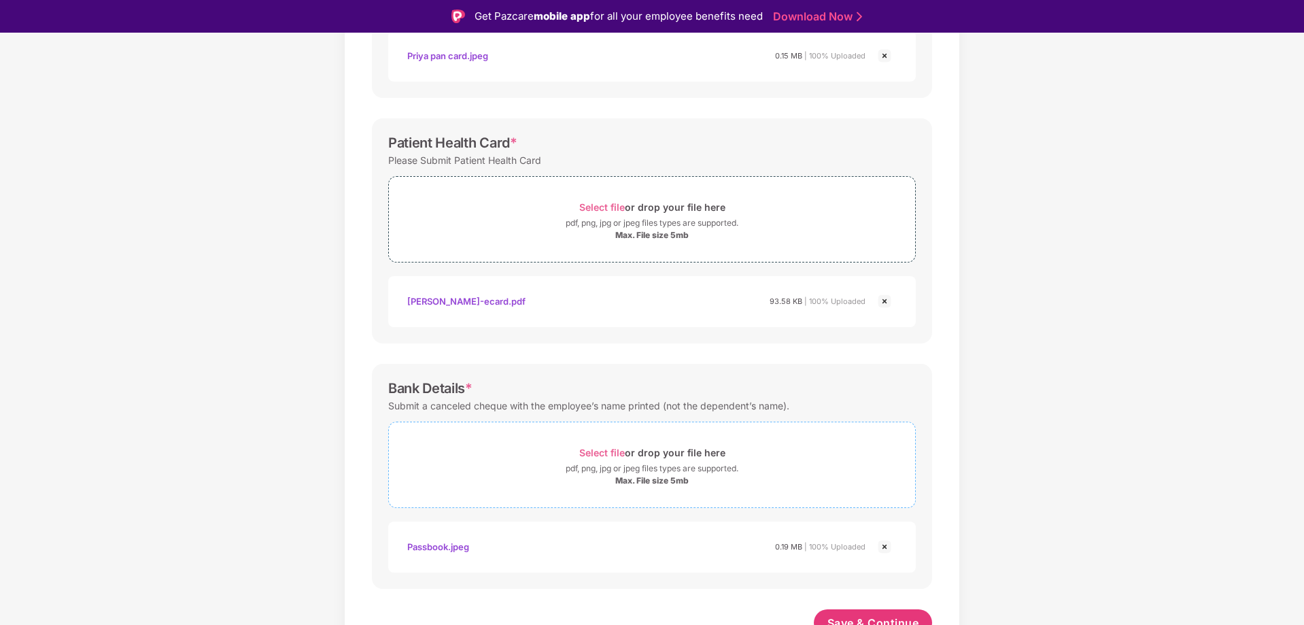
scroll to position [447, 0]
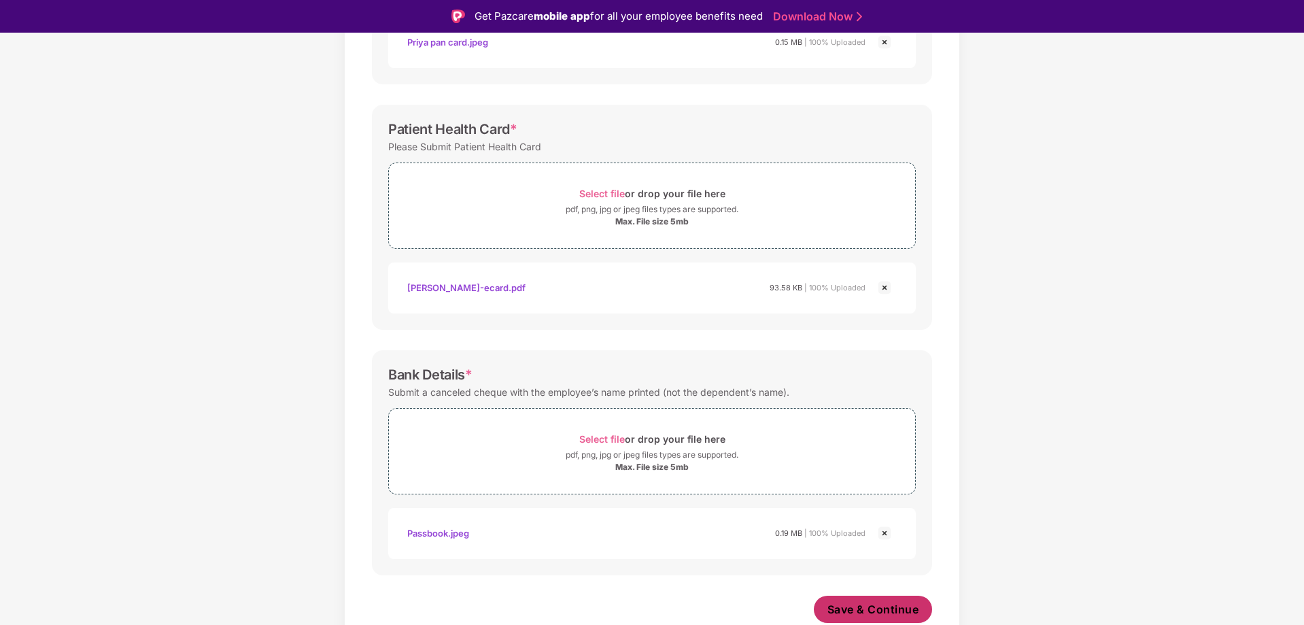
click at [854, 606] on span "Save & Continue" at bounding box center [873, 609] width 92 height 15
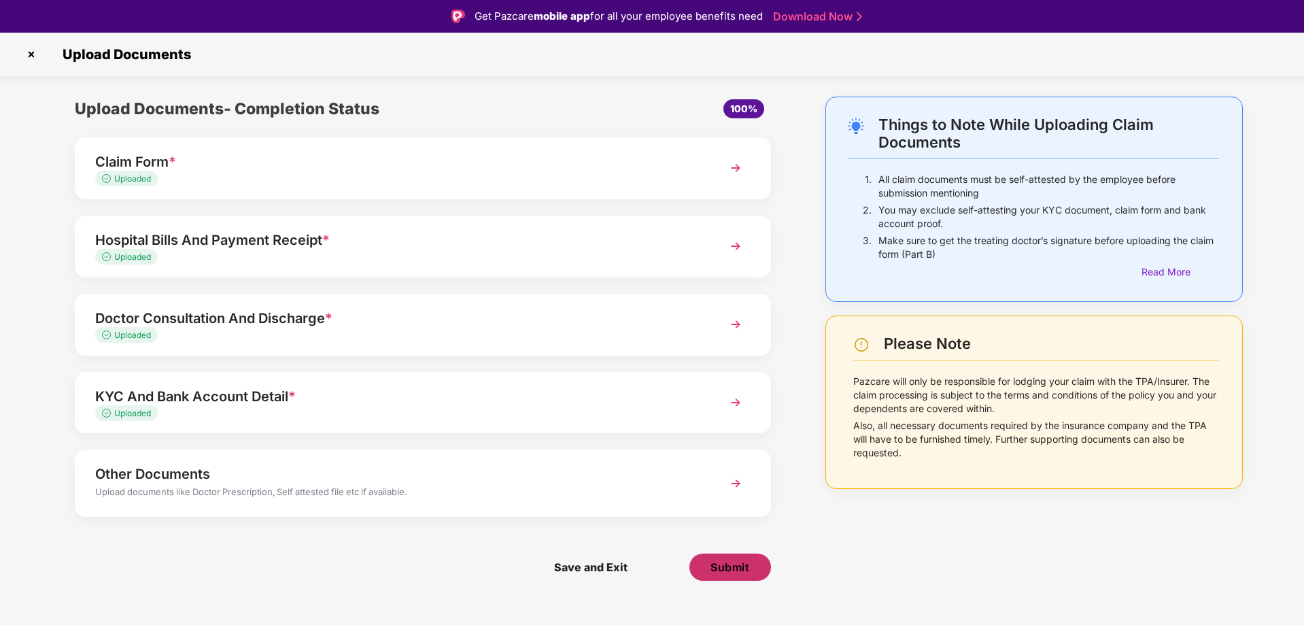
click at [727, 571] on span "Submit" at bounding box center [729, 566] width 39 height 15
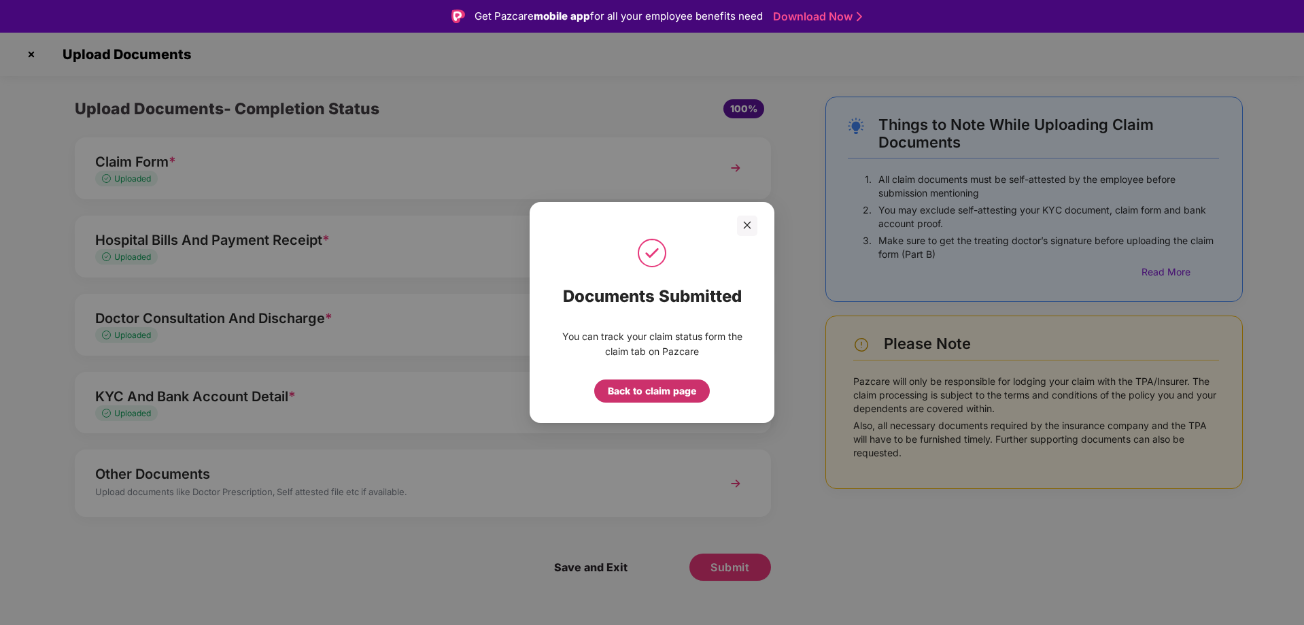
click at [645, 394] on div "Back to claim page" at bounding box center [652, 390] width 88 height 15
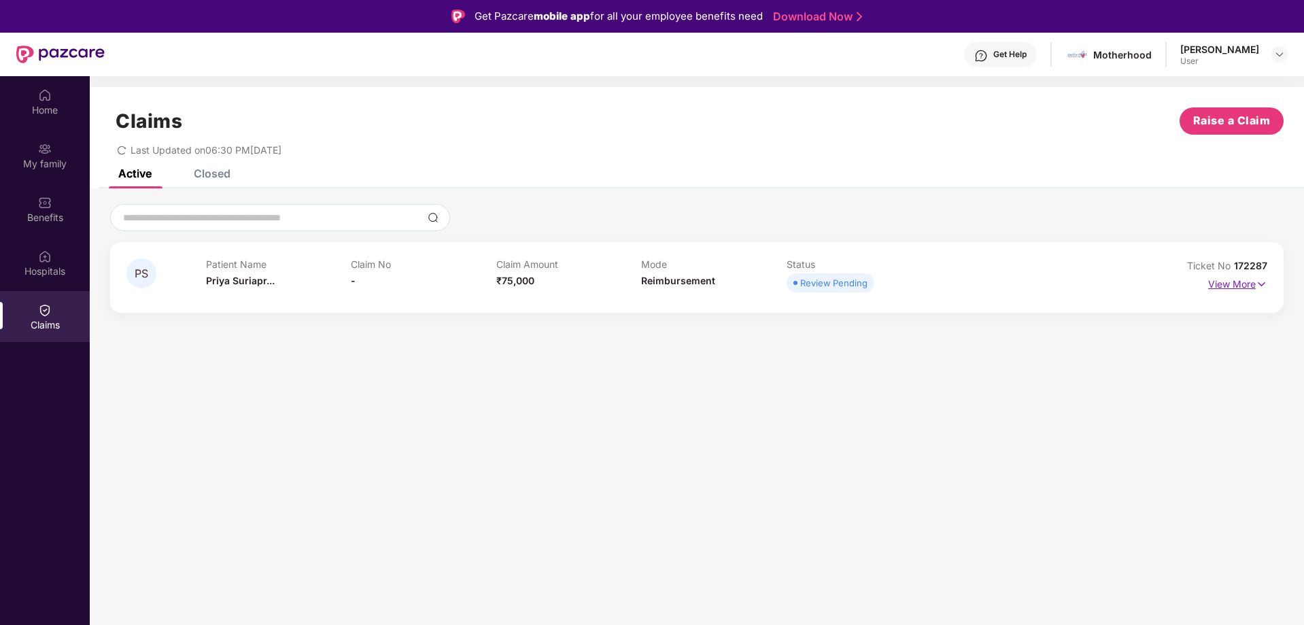
click at [1262, 285] on img at bounding box center [1262, 284] width 12 height 15
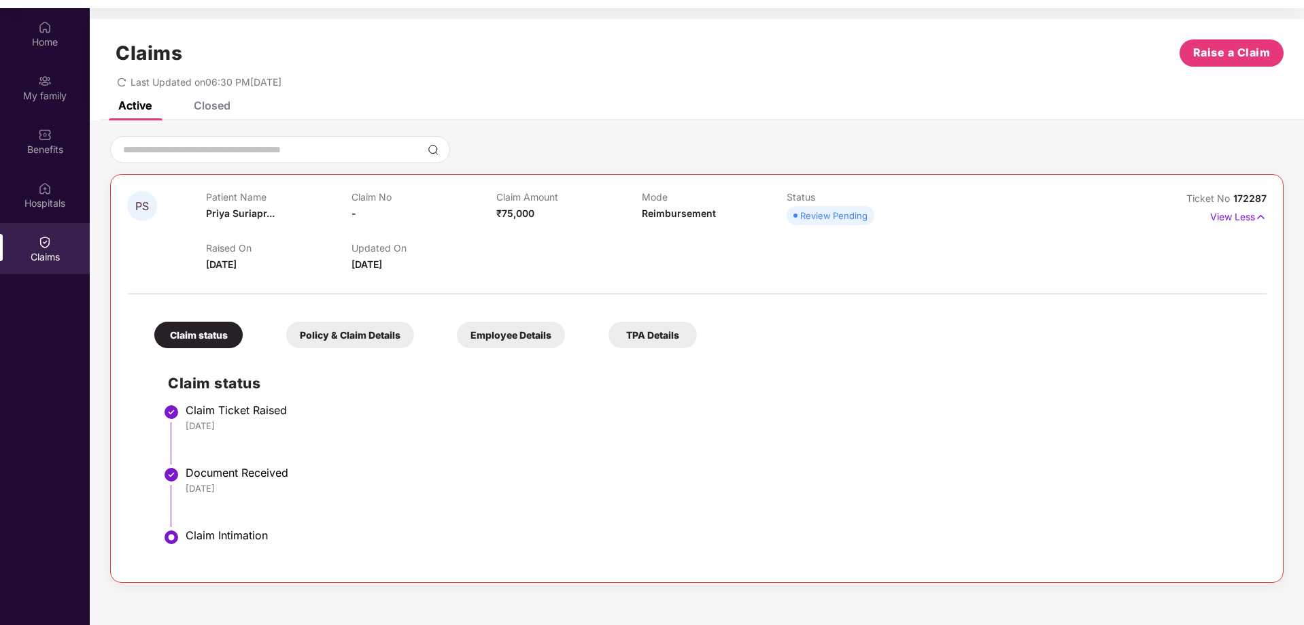
scroll to position [76, 0]
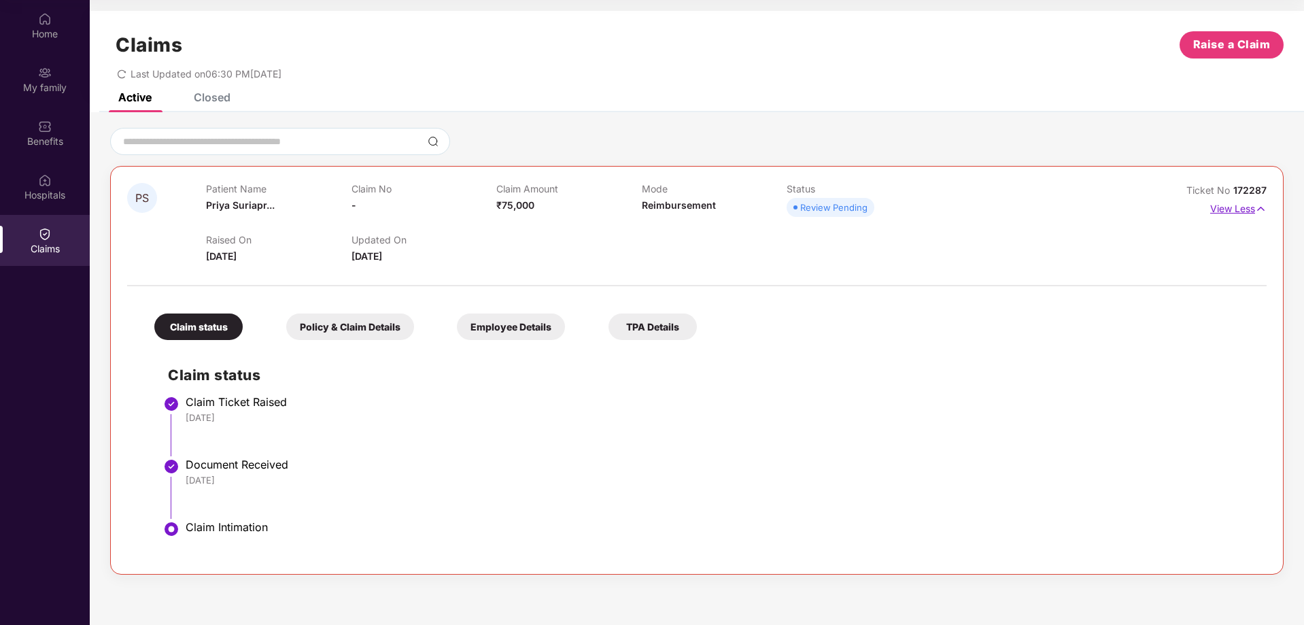
click at [1263, 209] on img at bounding box center [1261, 208] width 12 height 15
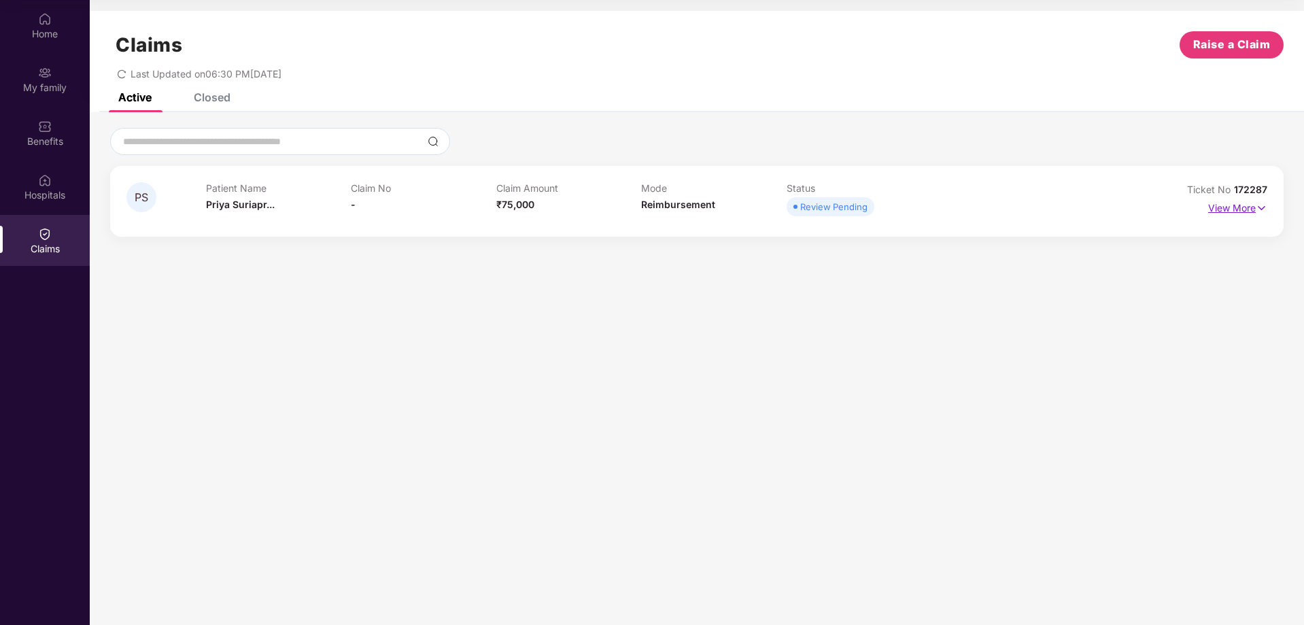
click at [1262, 208] on img at bounding box center [1262, 208] width 12 height 15
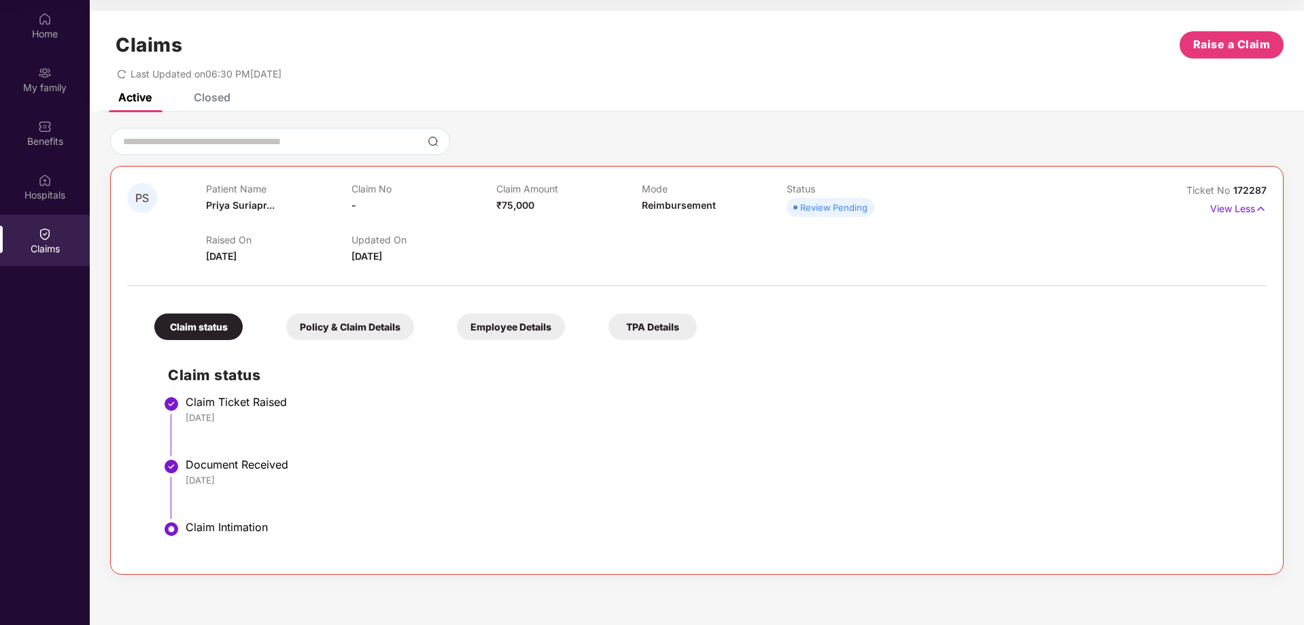
click at [669, 326] on div "TPA Details" at bounding box center [652, 326] width 88 height 27
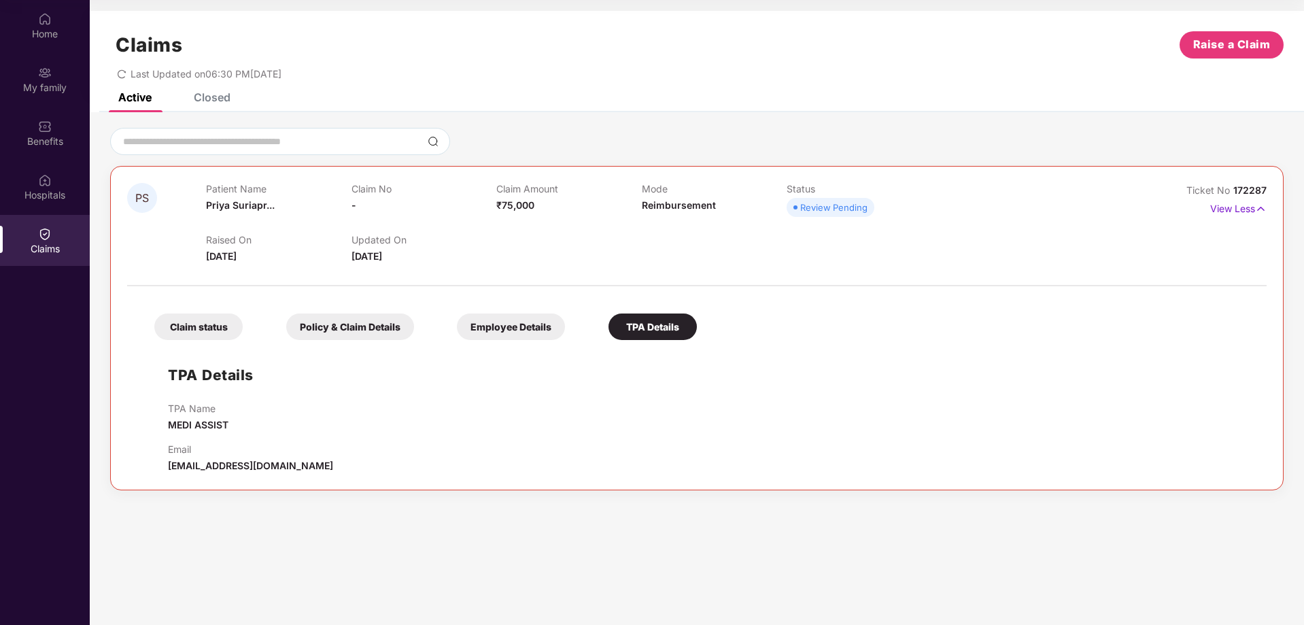
click at [354, 328] on div "Policy & Claim Details" at bounding box center [350, 326] width 128 height 27
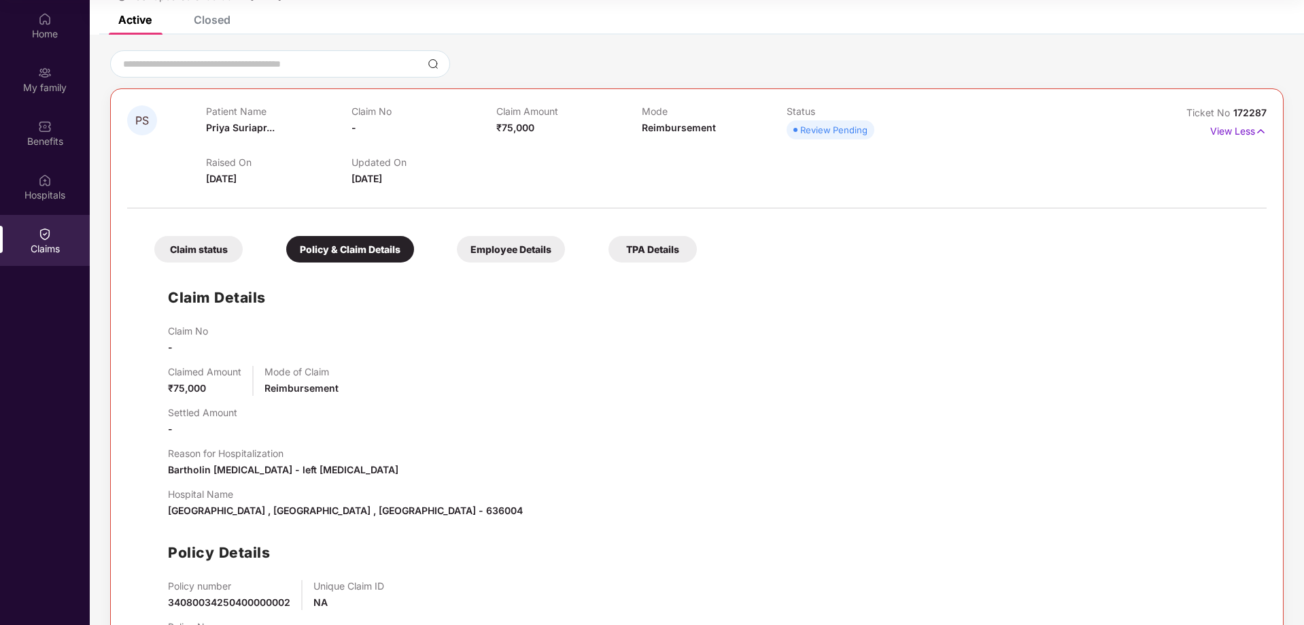
scroll to position [145, 0]
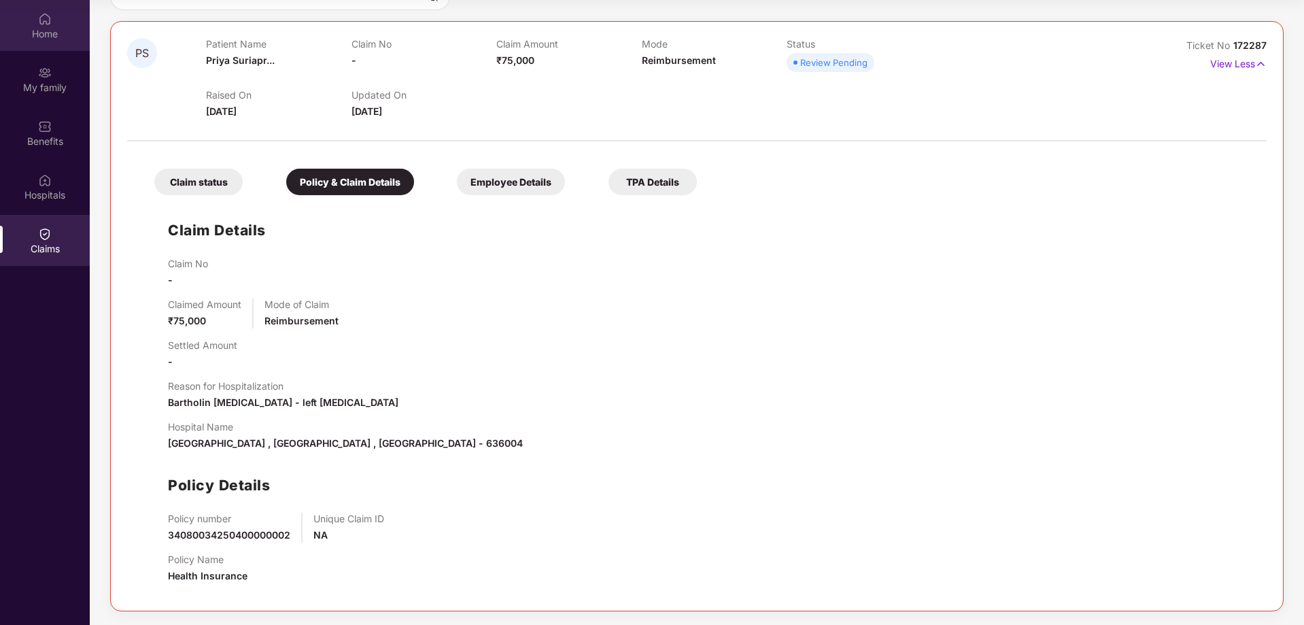
click at [51, 17] on img at bounding box center [45, 19] width 14 height 14
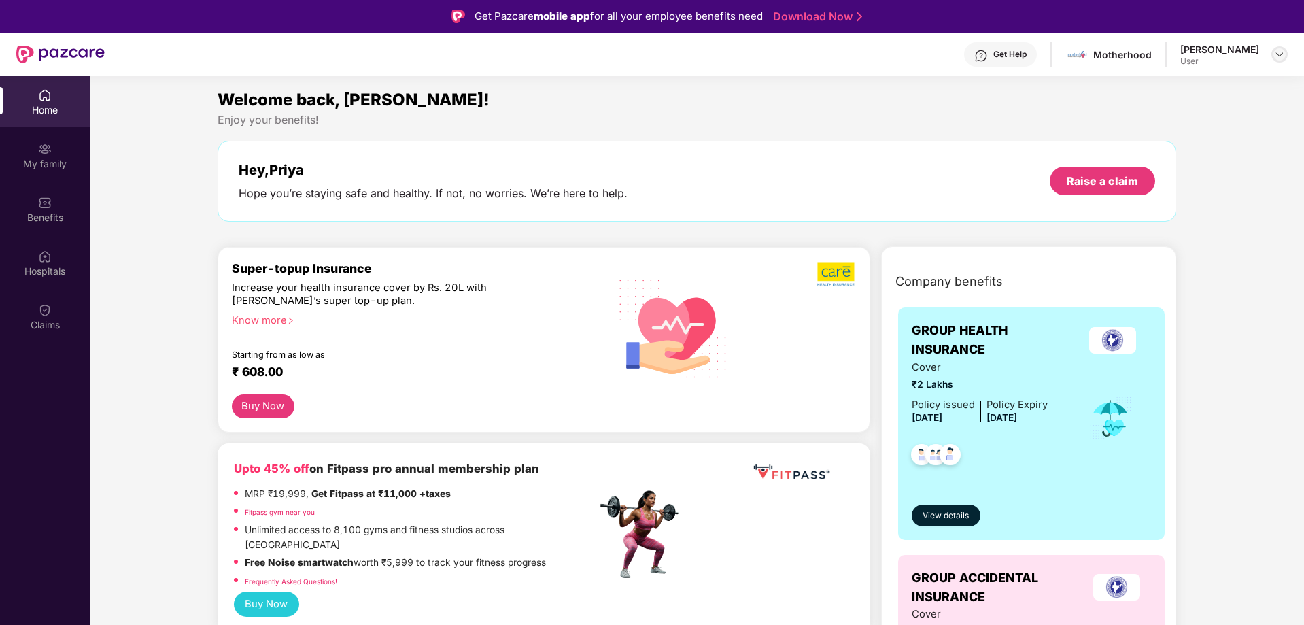
click at [1279, 54] on img at bounding box center [1279, 54] width 11 height 11
click at [1159, 87] on div "Logout" at bounding box center [1215, 86] width 177 height 27
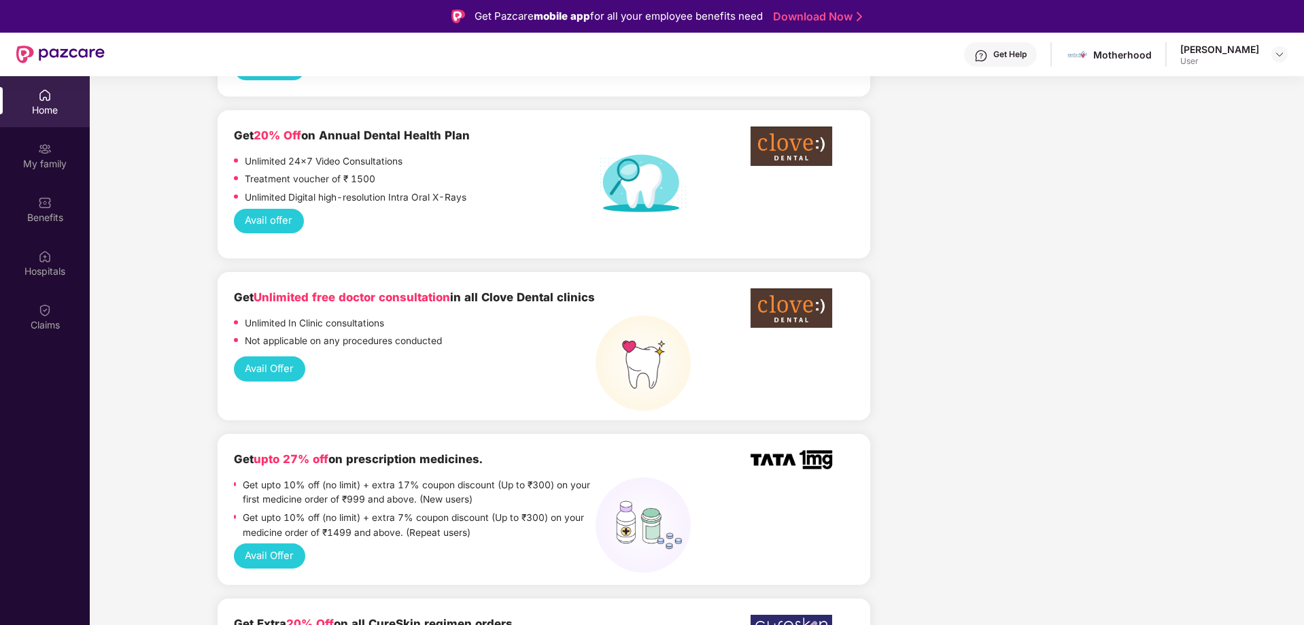
scroll to position [1088, 0]
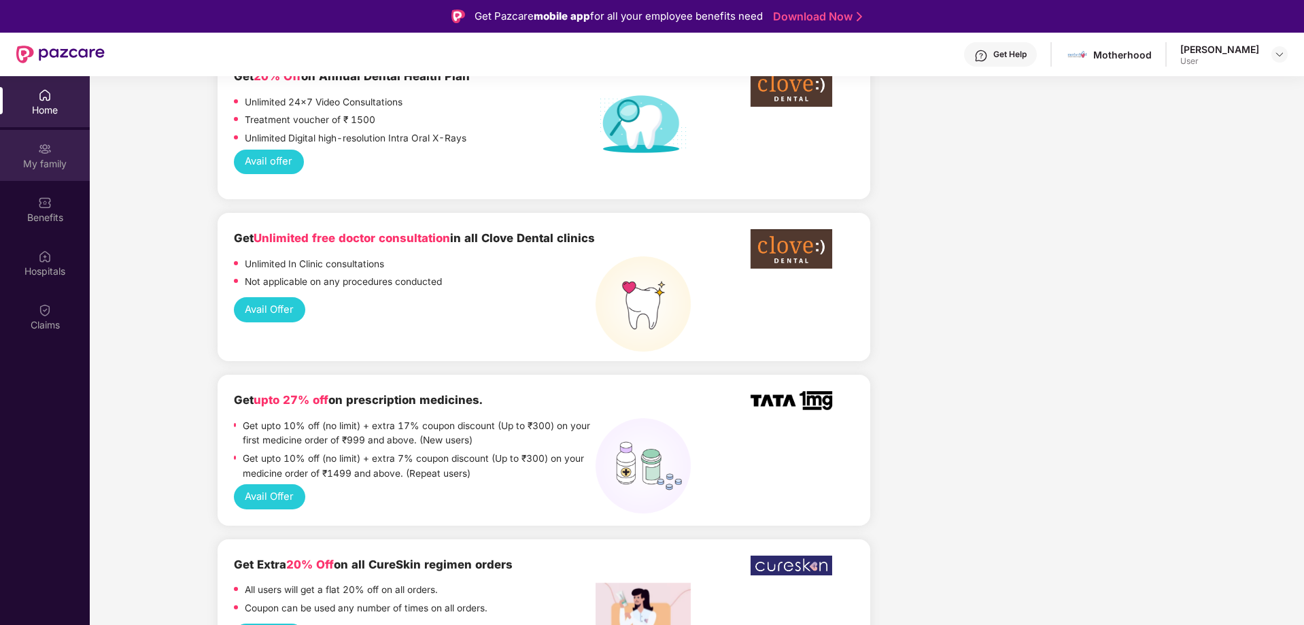
click at [67, 157] on div "My family" at bounding box center [45, 164] width 90 height 14
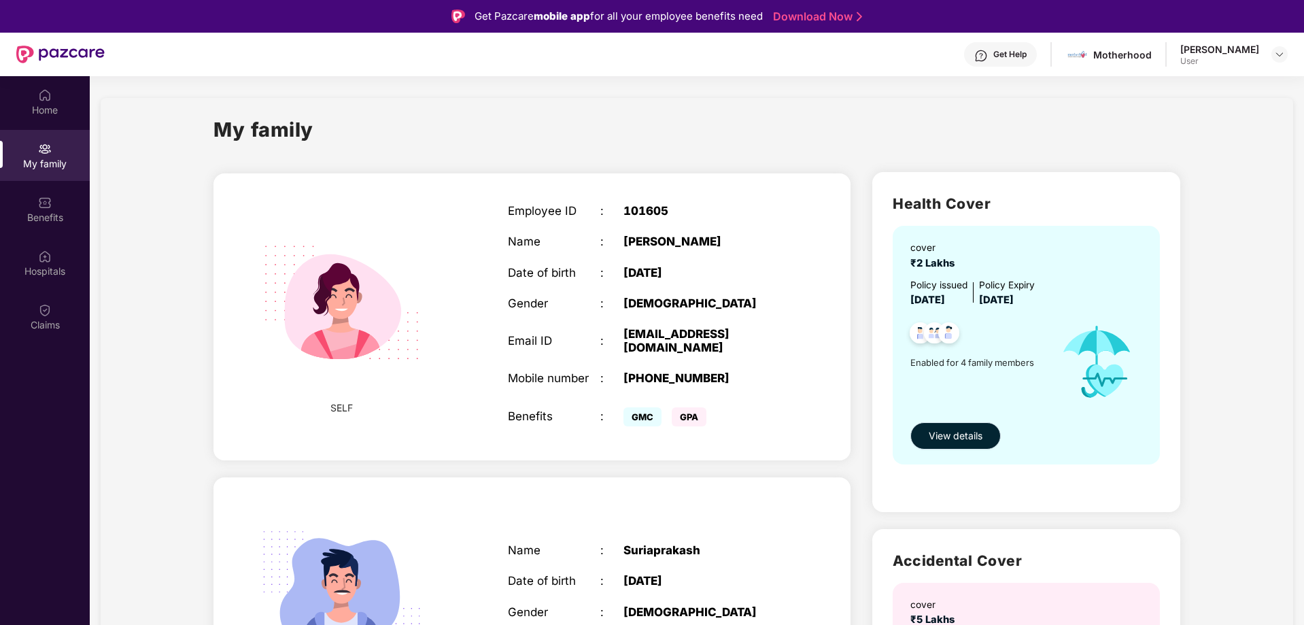
click at [978, 430] on span "View details" at bounding box center [956, 435] width 54 height 15
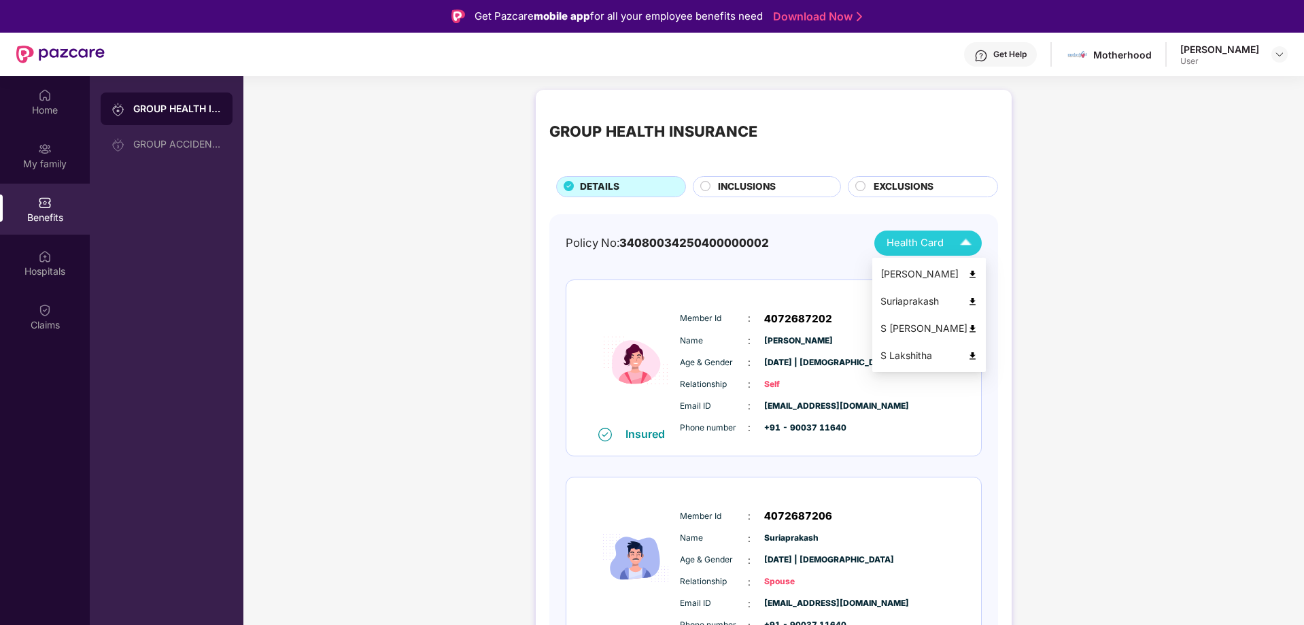
click at [947, 274] on div "[PERSON_NAME]" at bounding box center [928, 273] width 97 height 15
